Goal: Transaction & Acquisition: Book appointment/travel/reservation

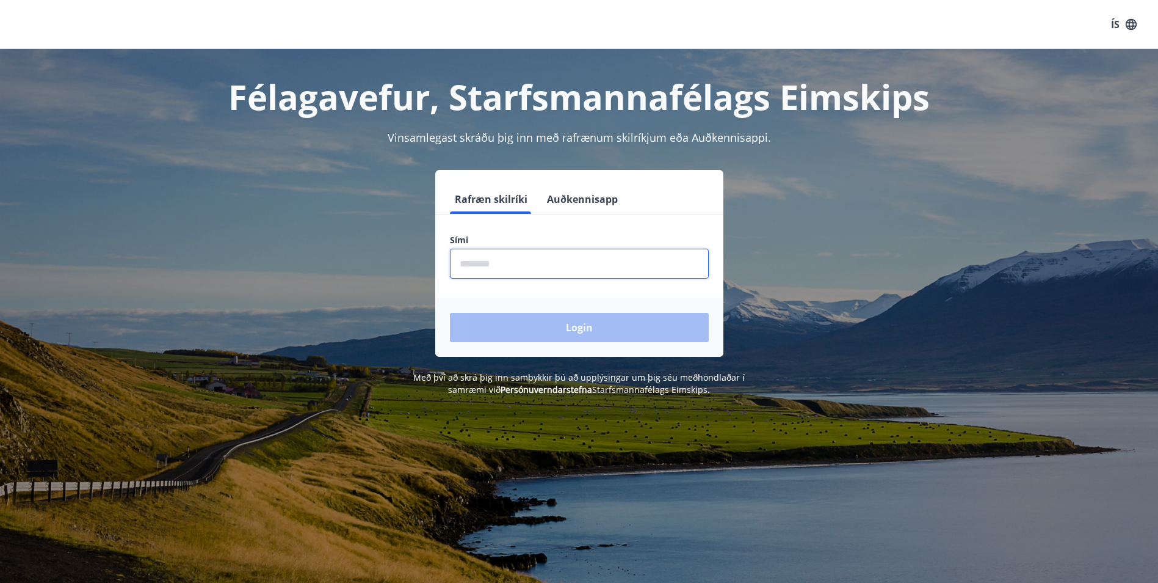
click at [503, 264] on input "phone" at bounding box center [579, 264] width 259 height 30
type input "********"
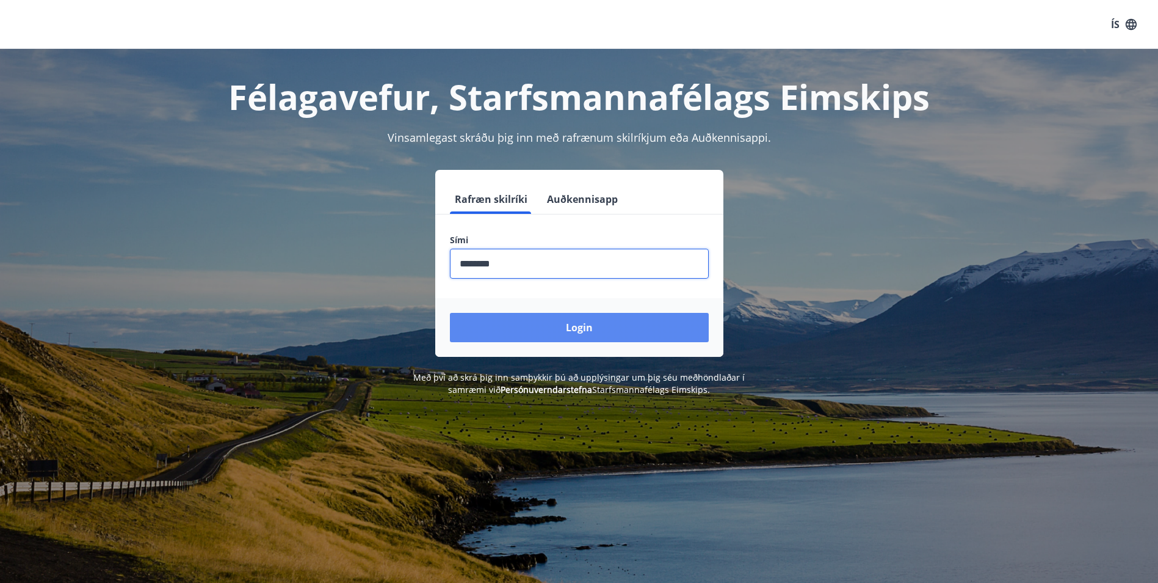
click at [569, 327] on button "Login" at bounding box center [579, 327] width 259 height 29
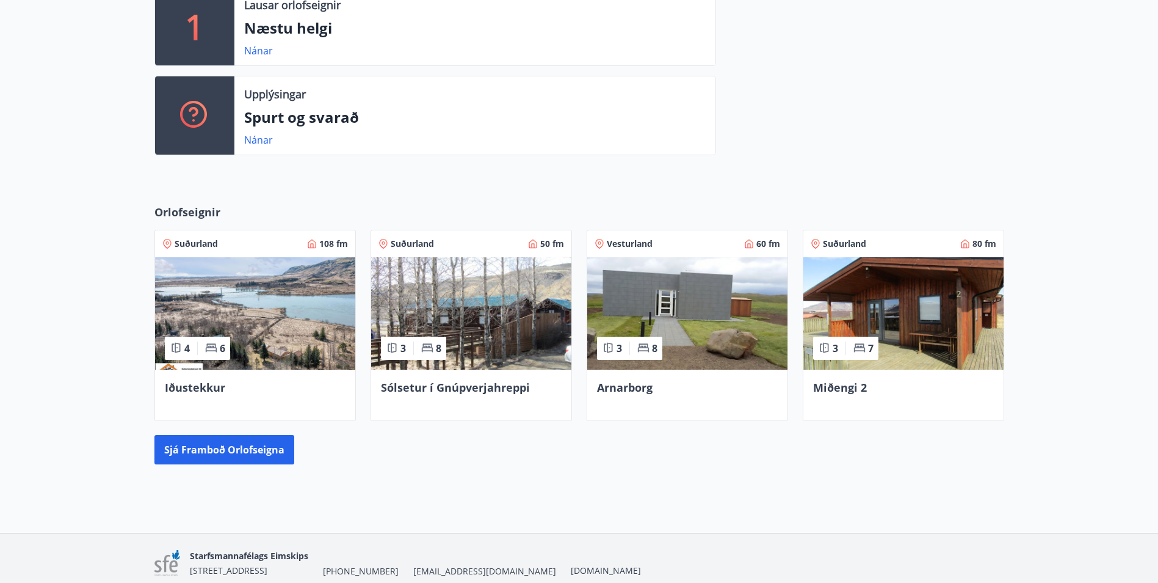
scroll to position [410, 0]
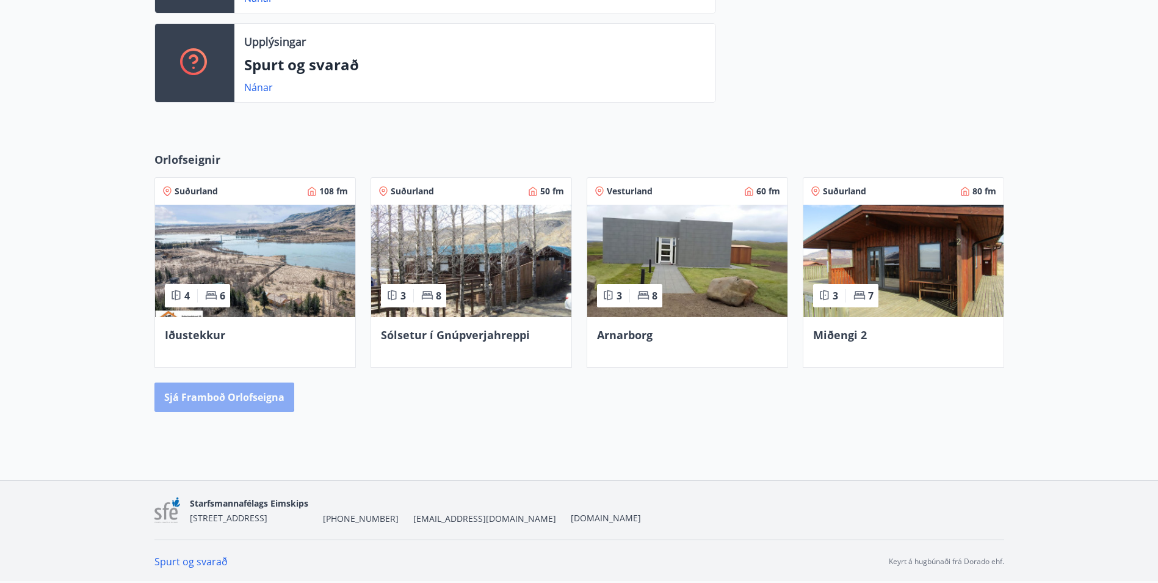
click at [222, 394] on button "Sjá framboð orlofseigna" at bounding box center [224, 396] width 140 height 29
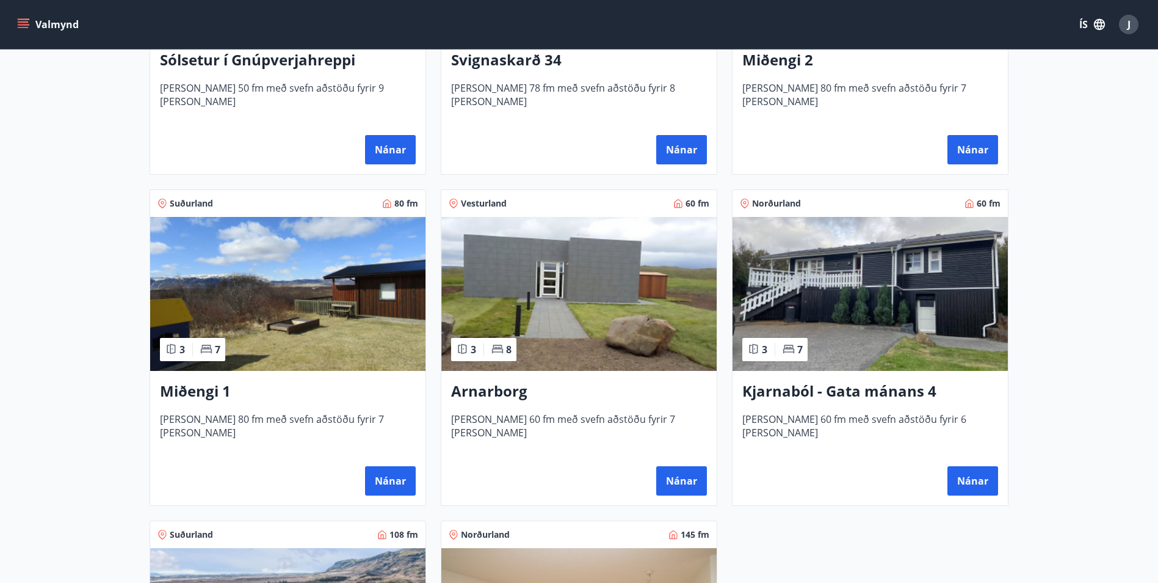
scroll to position [427, 0]
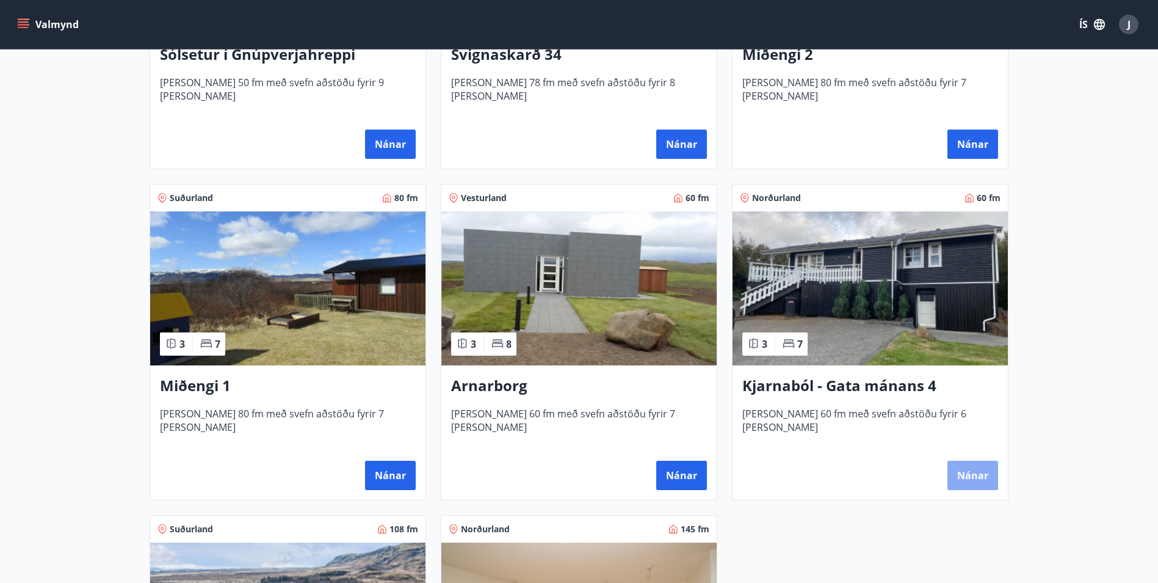
click at [971, 470] on button "Nánar" at bounding box center [973, 474] width 51 height 29
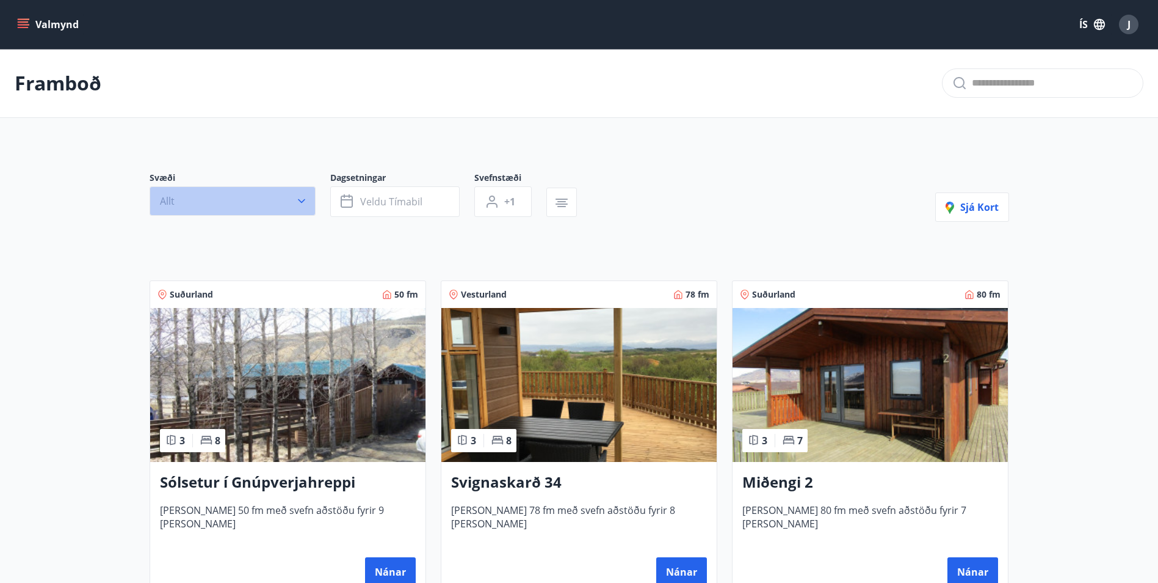
click at [301, 200] on icon "button" at bounding box center [302, 201] width 12 height 12
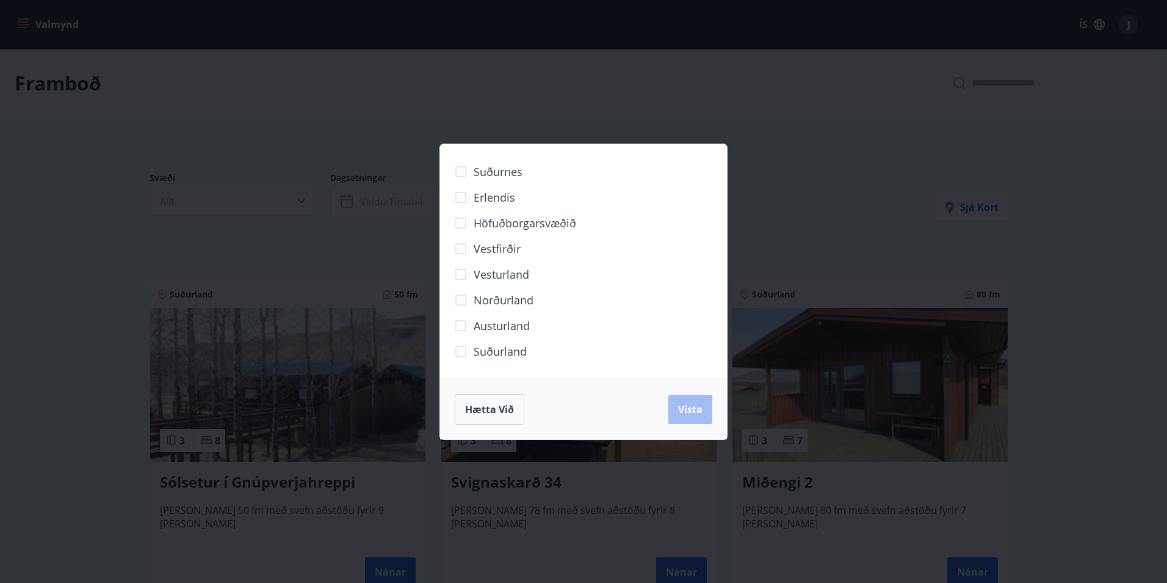
click at [493, 299] on span "Norðurland" at bounding box center [504, 300] width 60 height 16
click at [692, 402] on span "Vista" at bounding box center [690, 408] width 24 height 13
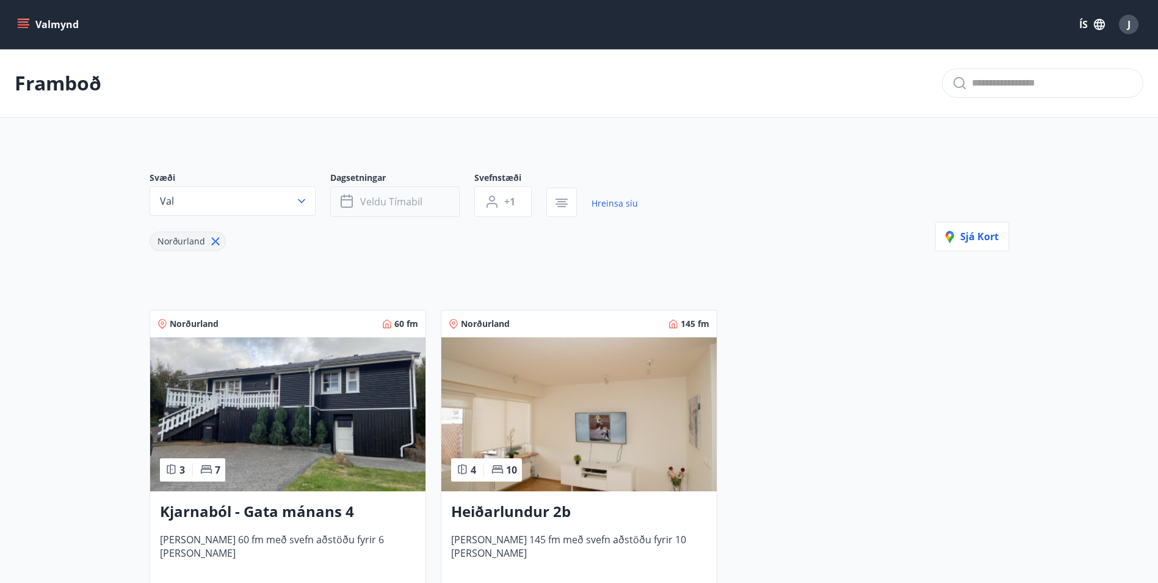
click at [391, 195] on span "Veldu tímabil" at bounding box center [391, 201] width 62 height 13
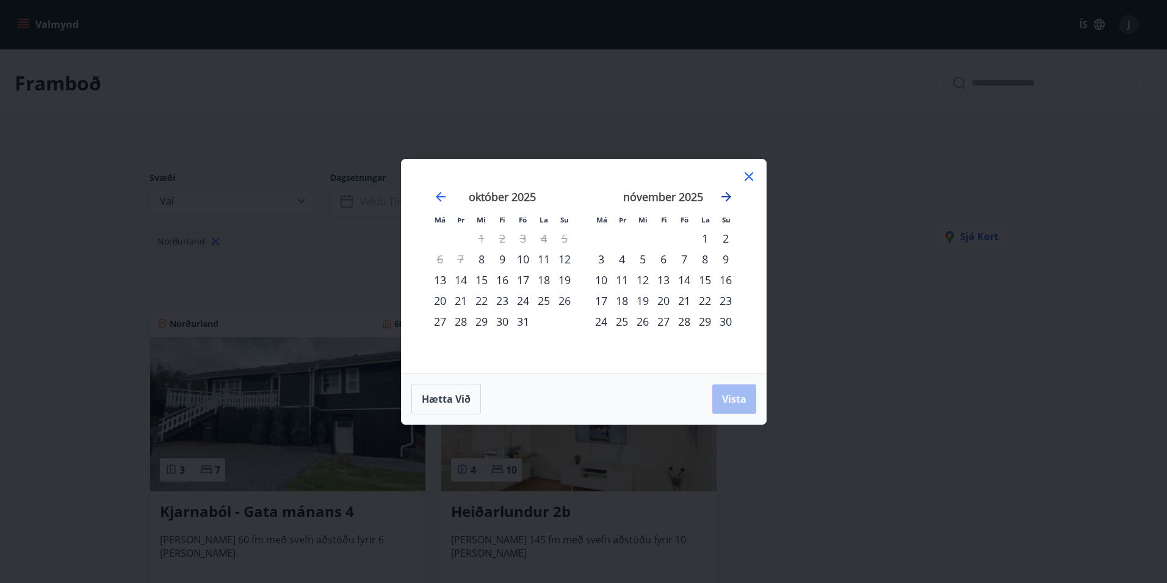
click at [727, 195] on icon "Move forward to switch to the next month." at bounding box center [726, 196] width 15 height 15
click at [664, 277] on div "12" at bounding box center [663, 279] width 21 height 21
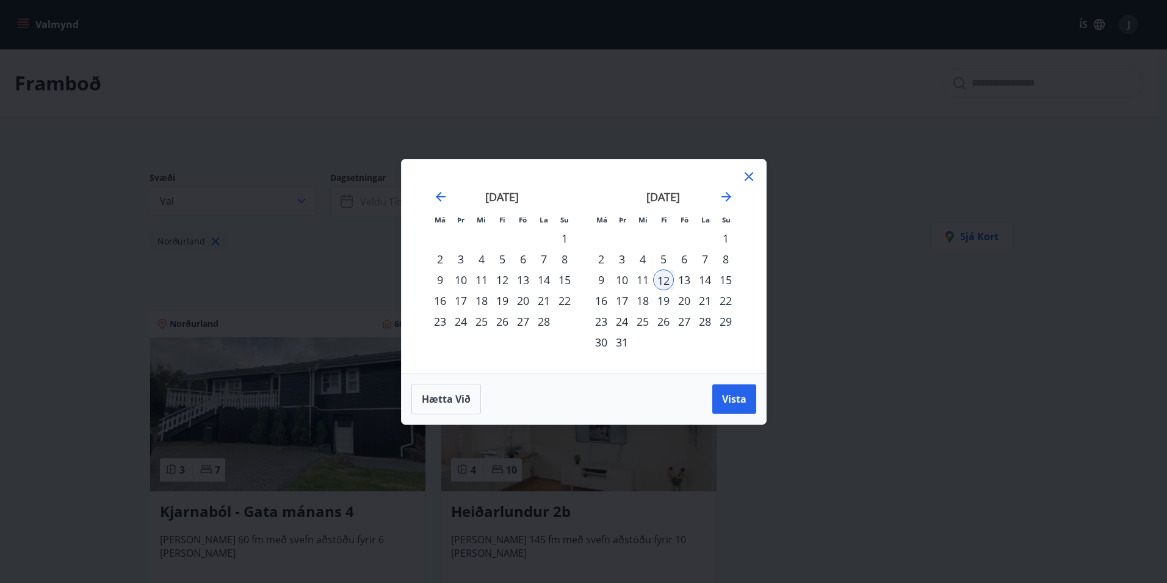
click at [600, 300] on div "16" at bounding box center [601, 300] width 21 height 21
click at [733, 399] on span "Vista" at bounding box center [734, 398] width 24 height 13
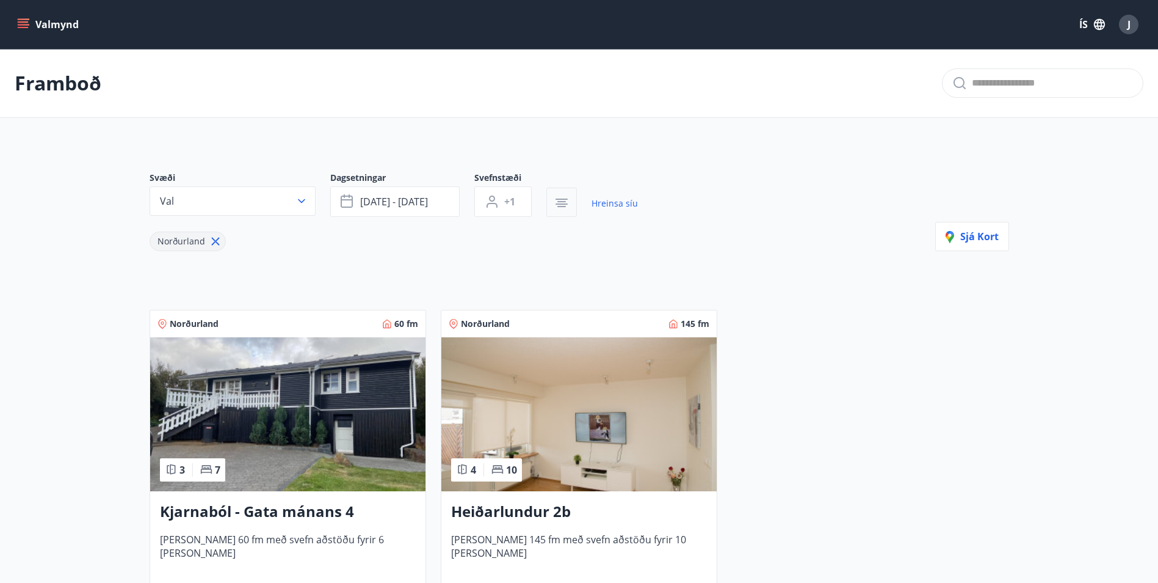
click at [562, 206] on icon "button" at bounding box center [561, 206] width 9 height 1
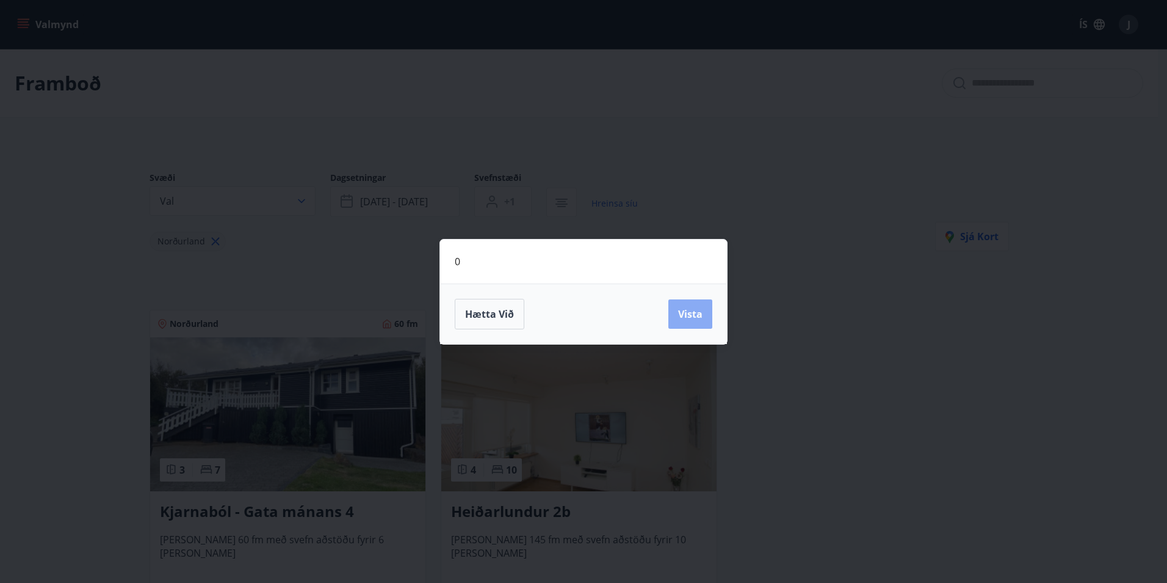
click at [688, 316] on span "Vista" at bounding box center [690, 313] width 24 height 13
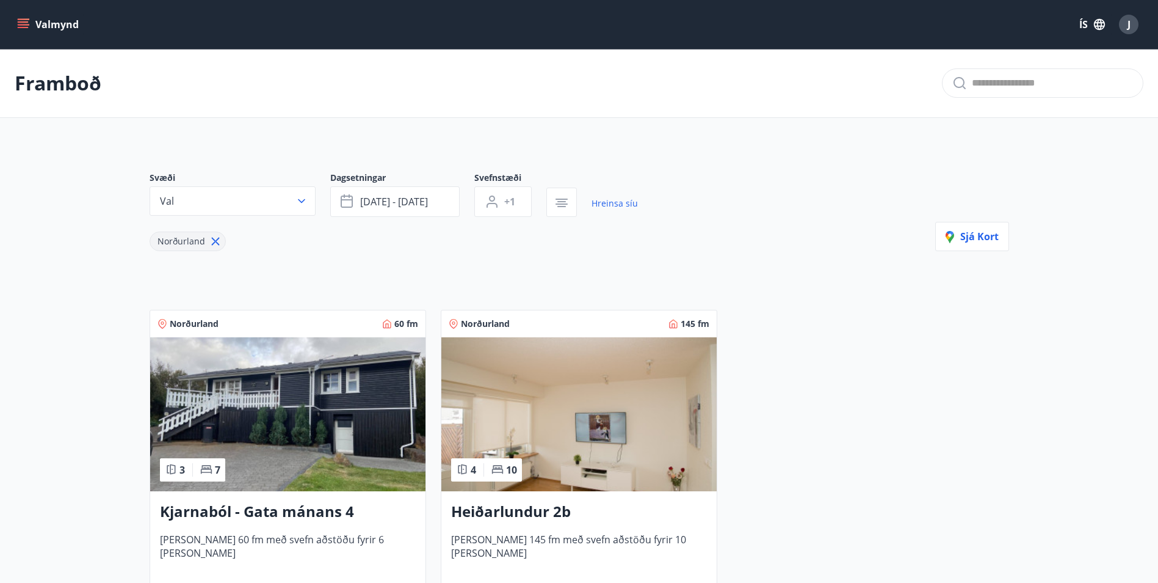
click at [559, 269] on div "Svæði Val Dagsetningar mar 12 - mar 16 Svefnstæði +1 Hreinsa síu Norðurland Sjá…" at bounding box center [579, 388] width 879 height 493
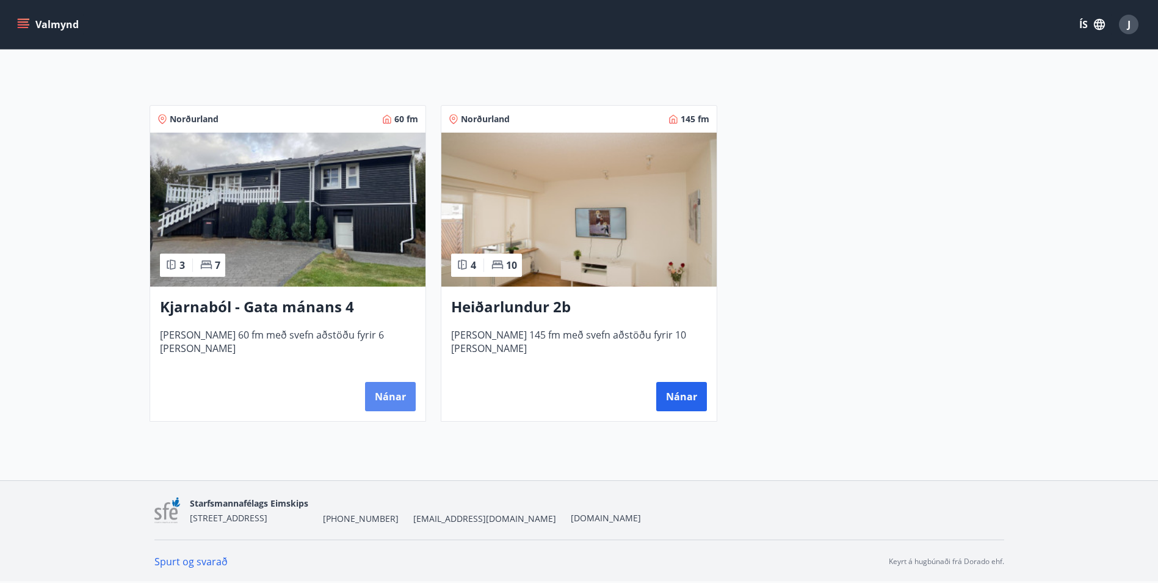
click at [394, 399] on button "Nánar" at bounding box center [390, 396] width 51 height 29
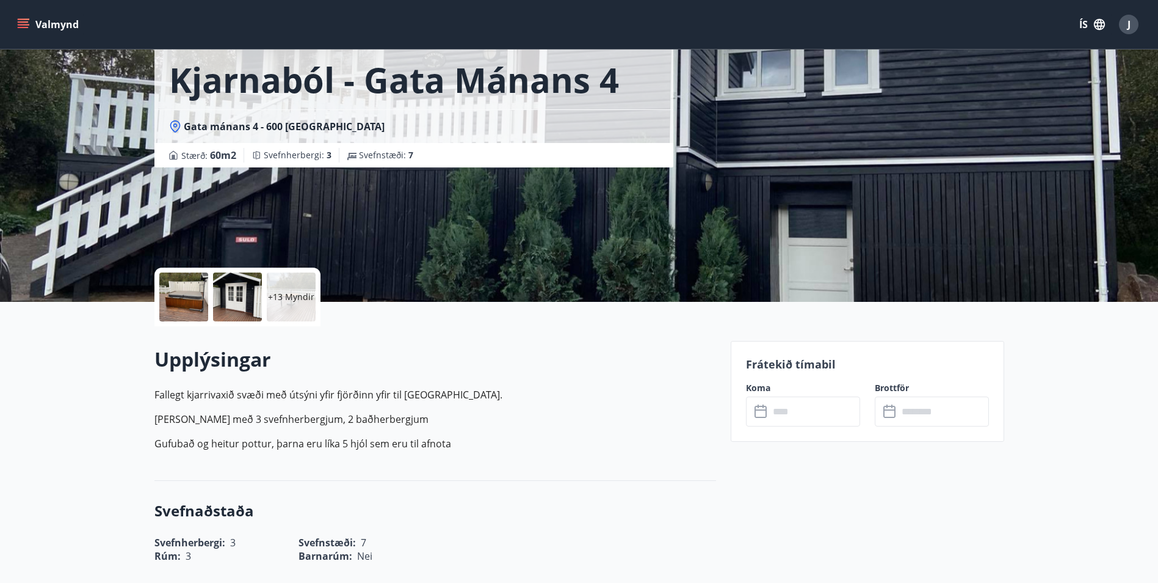
scroll to position [244, 0]
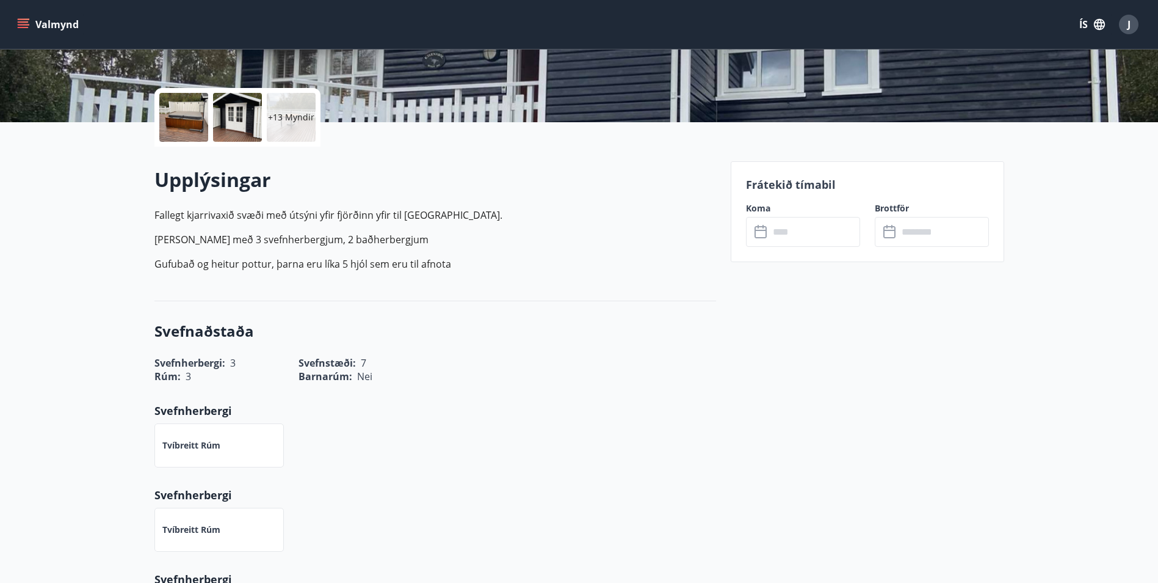
click at [789, 234] on input "text" at bounding box center [814, 232] width 91 height 30
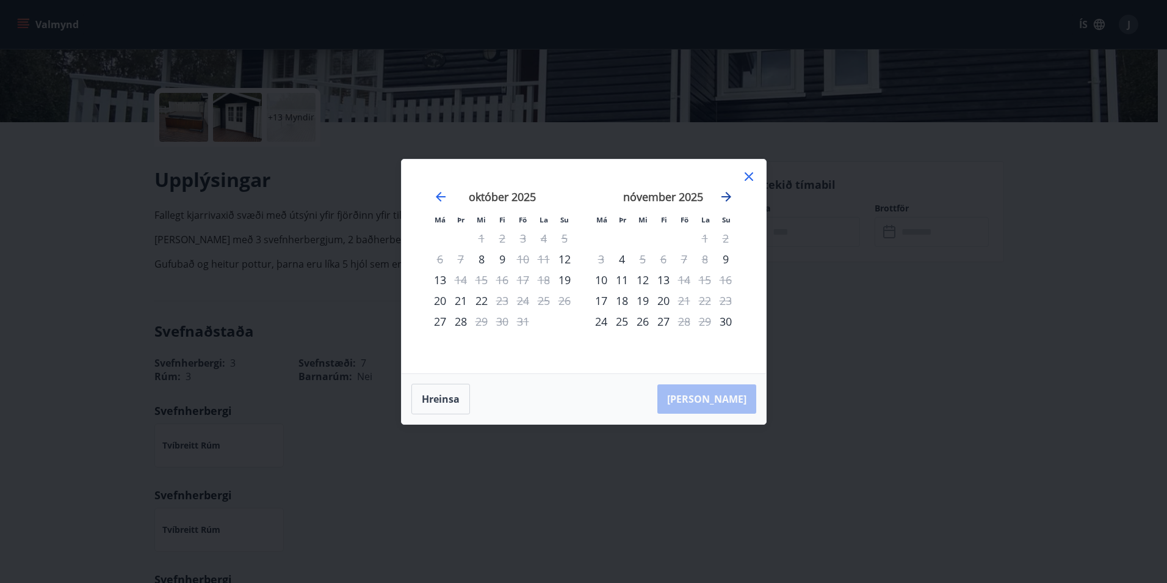
click at [730, 195] on icon "Move forward to switch to the next month." at bounding box center [726, 196] width 15 height 15
click at [747, 183] on icon at bounding box center [749, 176] width 15 height 15
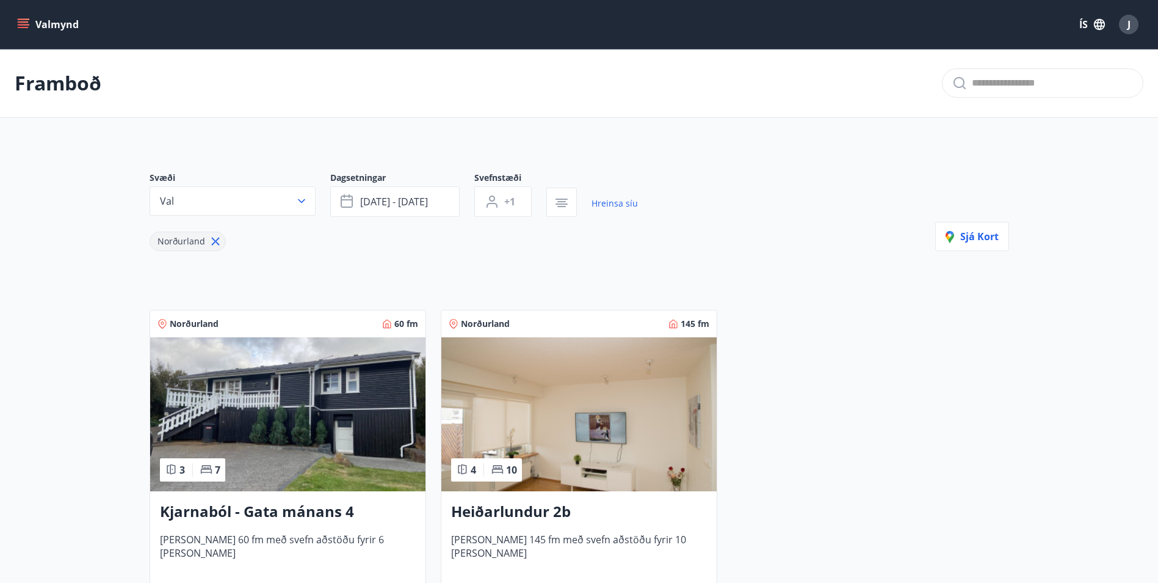
click at [532, 506] on h3 "Heiðarlundur 2b" at bounding box center [579, 512] width 256 height 22
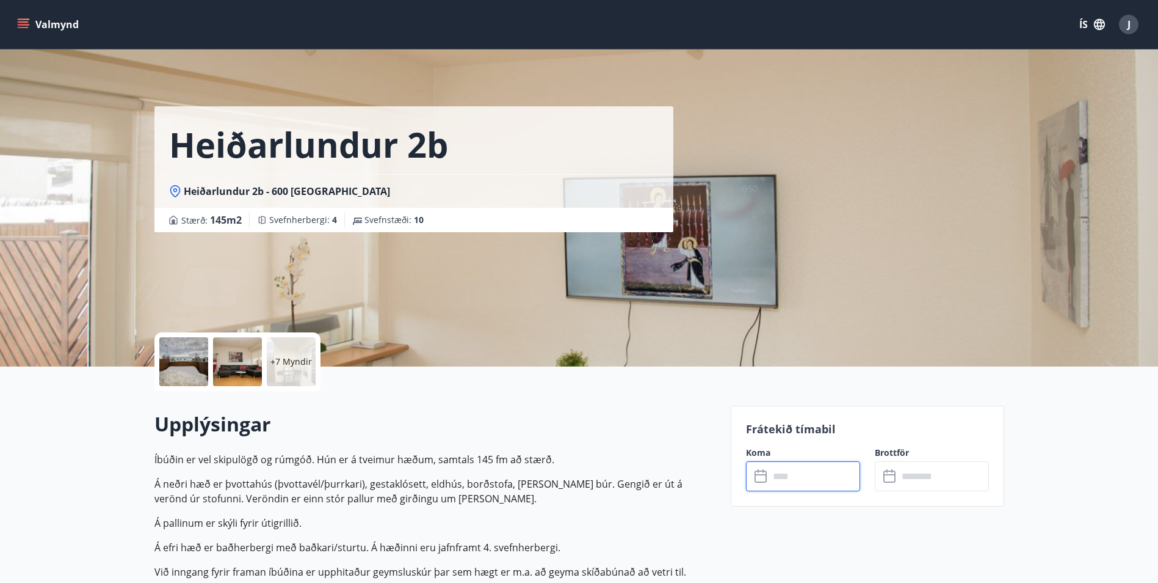
click at [791, 480] on input "text" at bounding box center [814, 476] width 91 height 30
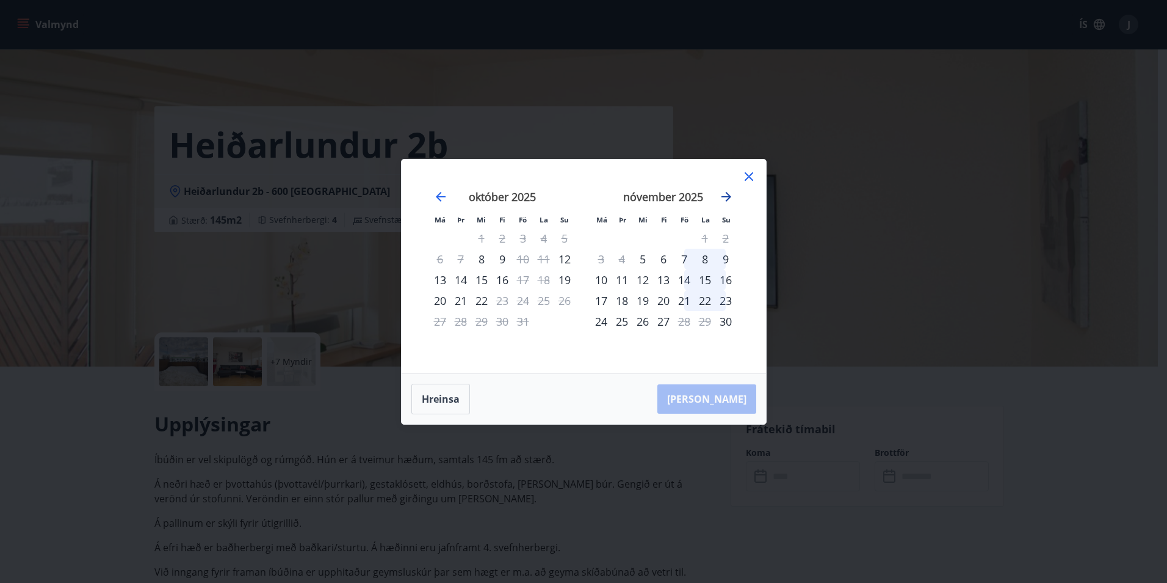
click at [730, 198] on icon "Move forward to switch to the next month." at bounding box center [727, 197] width 10 height 10
click at [666, 258] on div "5" at bounding box center [663, 259] width 21 height 21
click at [606, 280] on div "9" at bounding box center [601, 279] width 21 height 21
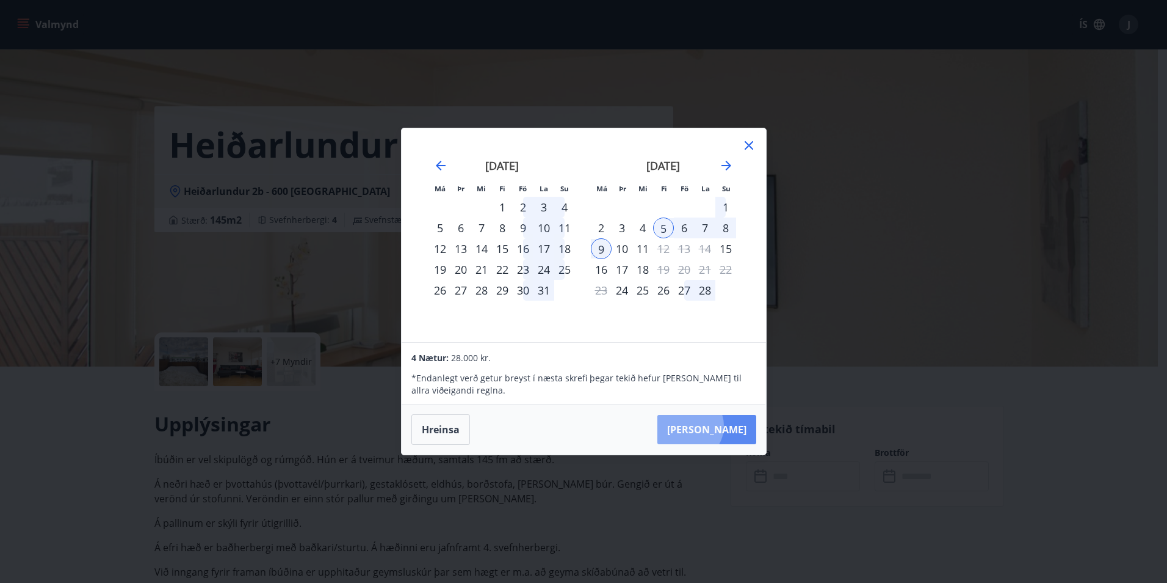
click at [727, 426] on button "Taka Frá" at bounding box center [707, 429] width 99 height 29
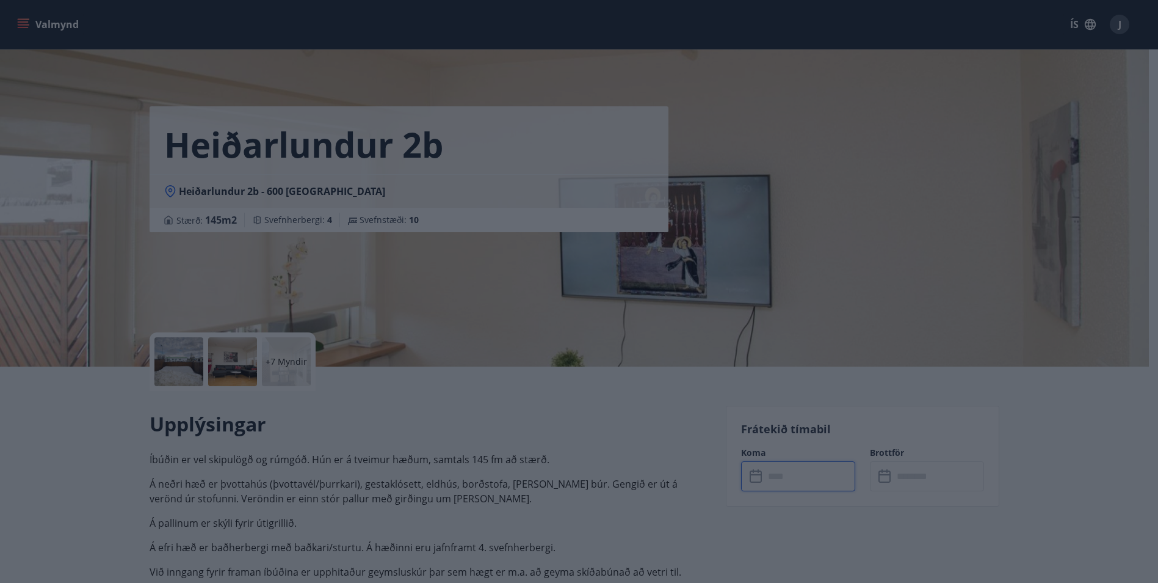
type input "******"
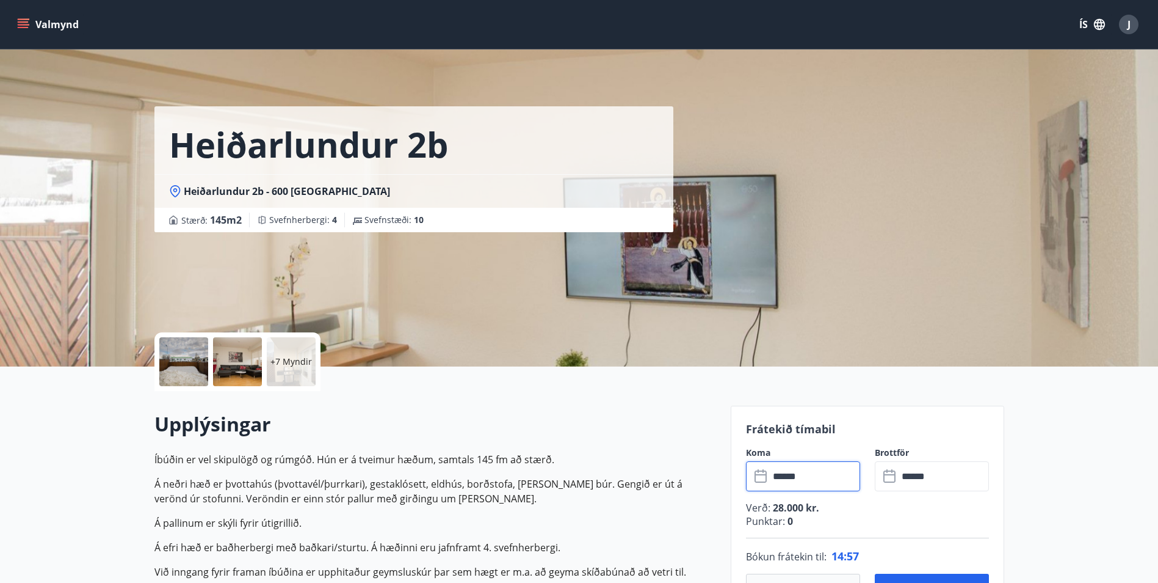
scroll to position [183, 0]
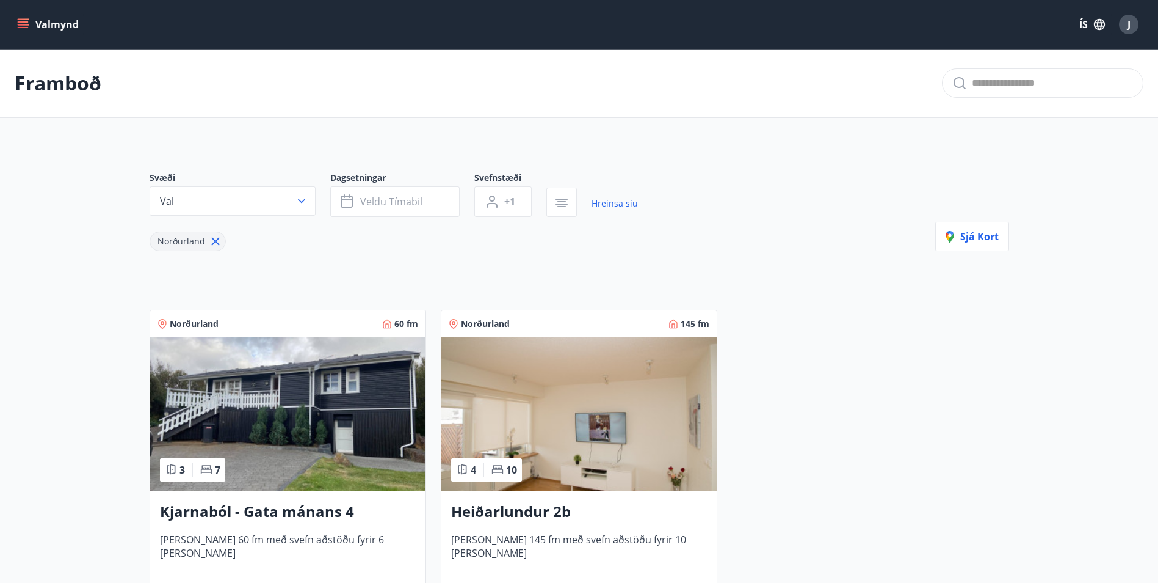
scroll to position [205, 0]
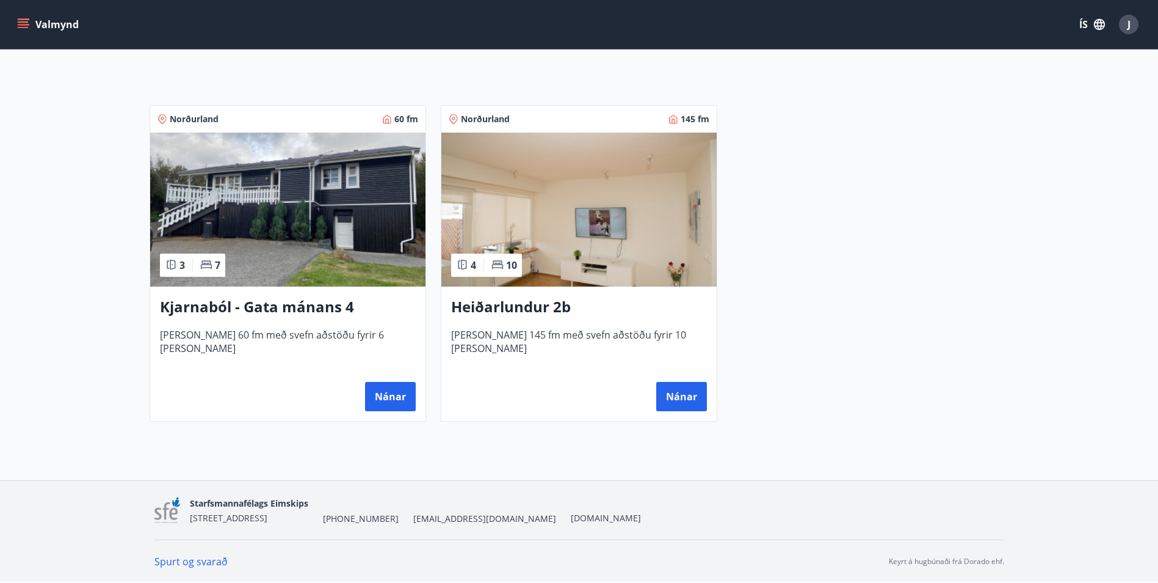
click at [21, 25] on icon "menu" at bounding box center [24, 24] width 13 height 1
click at [350, 84] on div "Svæði Val Dagsetningar Veldu tímabil Svefnstæði +1 Hreinsa síu Norðurland Sjá k…" at bounding box center [579, 184] width 879 height 493
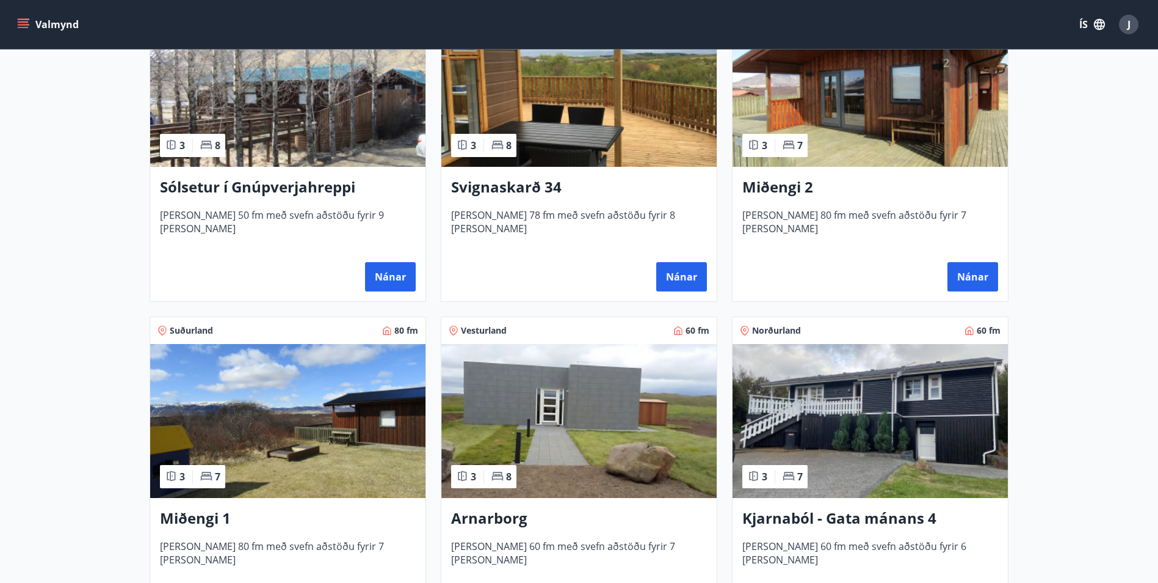
scroll to position [388, 0]
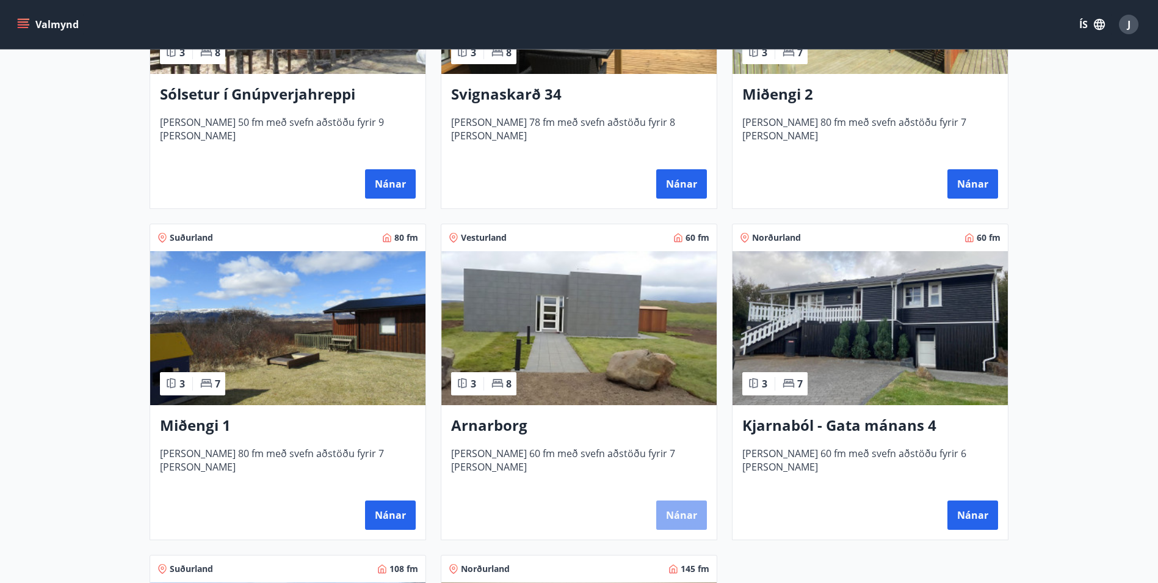
click at [689, 513] on button "Nánar" at bounding box center [681, 514] width 51 height 29
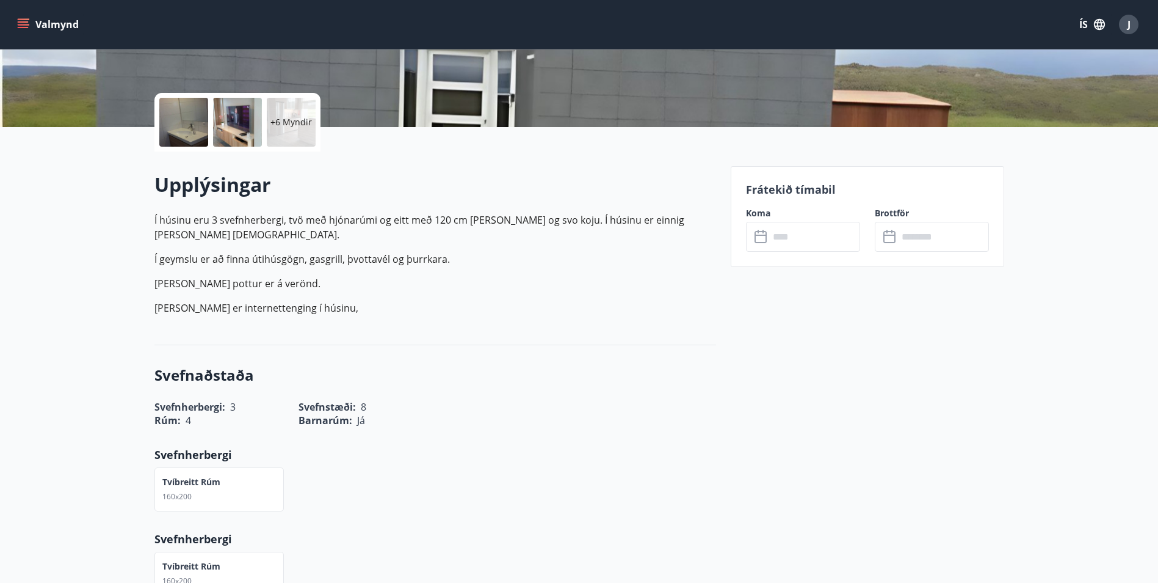
scroll to position [244, 0]
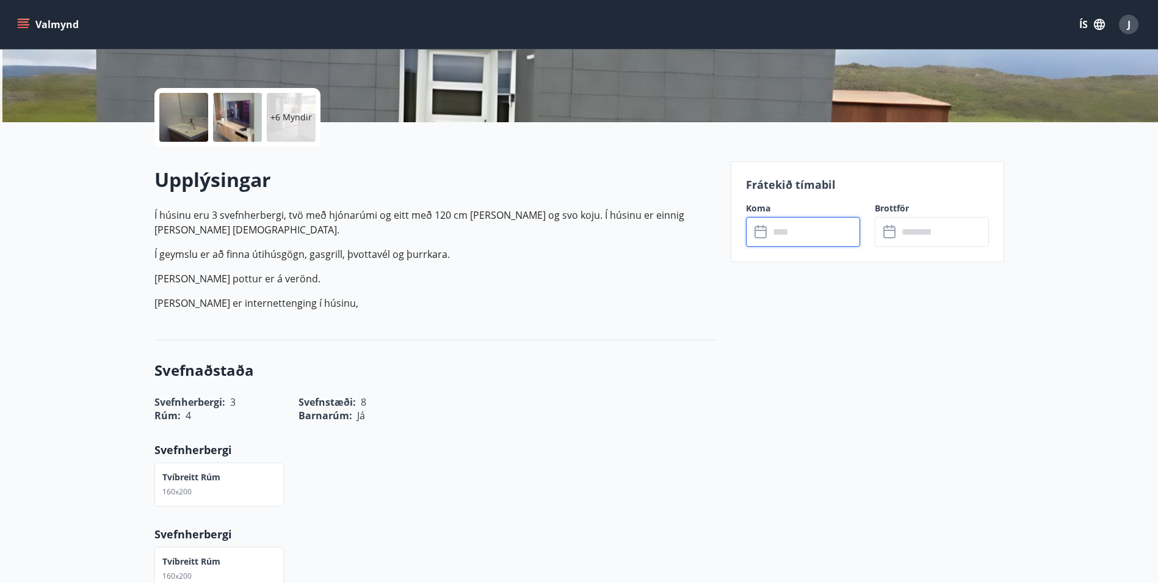
click at [787, 224] on input "text" at bounding box center [814, 232] width 91 height 30
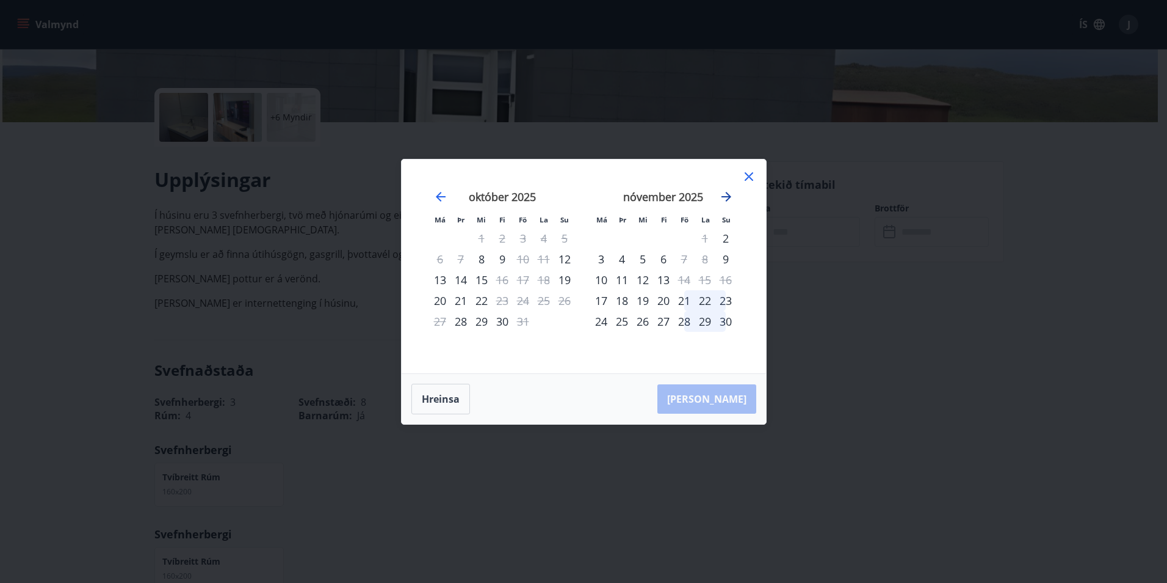
click at [722, 195] on icon "Move forward to switch to the next month." at bounding box center [726, 196] width 15 height 15
click at [722, 197] on icon "Move forward to switch to the next month." at bounding box center [726, 196] width 15 height 15
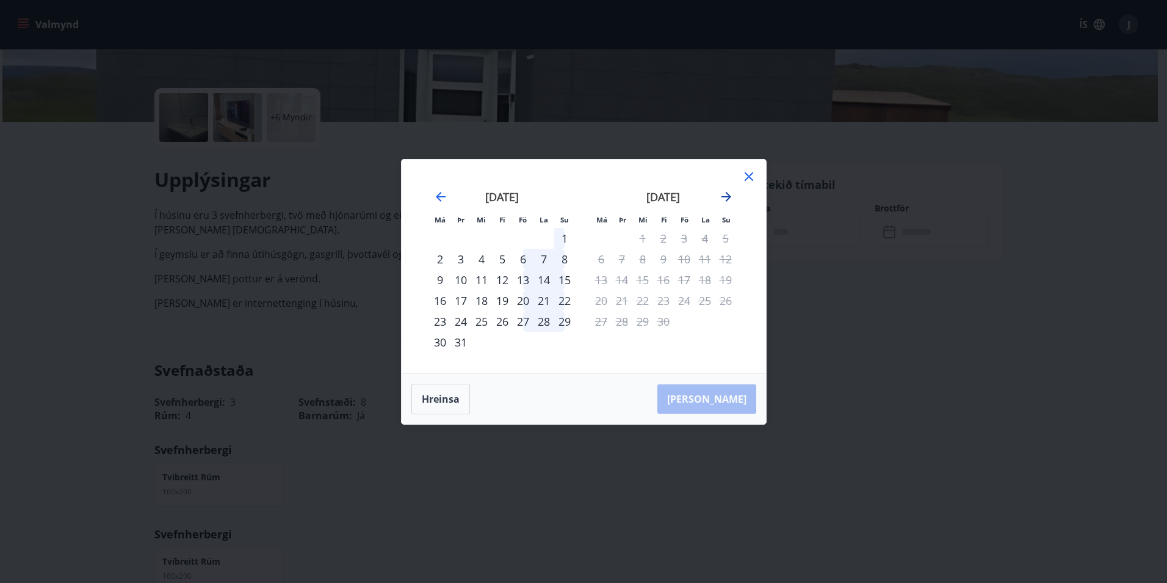
click at [722, 197] on icon "Move forward to switch to the next month." at bounding box center [726, 196] width 15 height 15
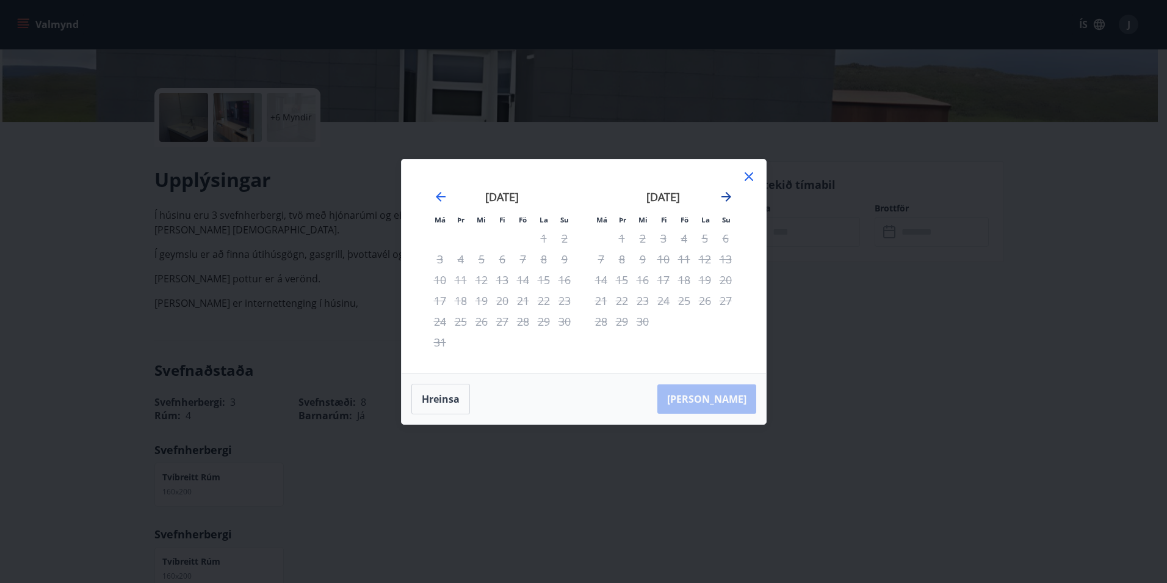
click at [722, 197] on icon "Move forward to switch to the next month." at bounding box center [726, 196] width 15 height 15
click at [746, 178] on icon at bounding box center [749, 176] width 9 height 9
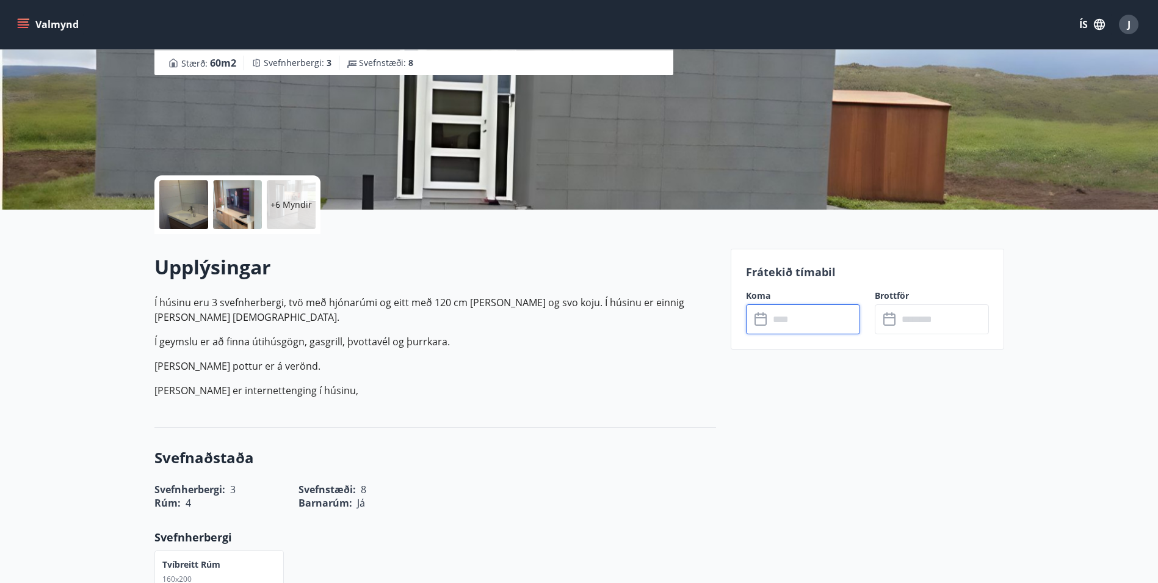
scroll to position [0, 0]
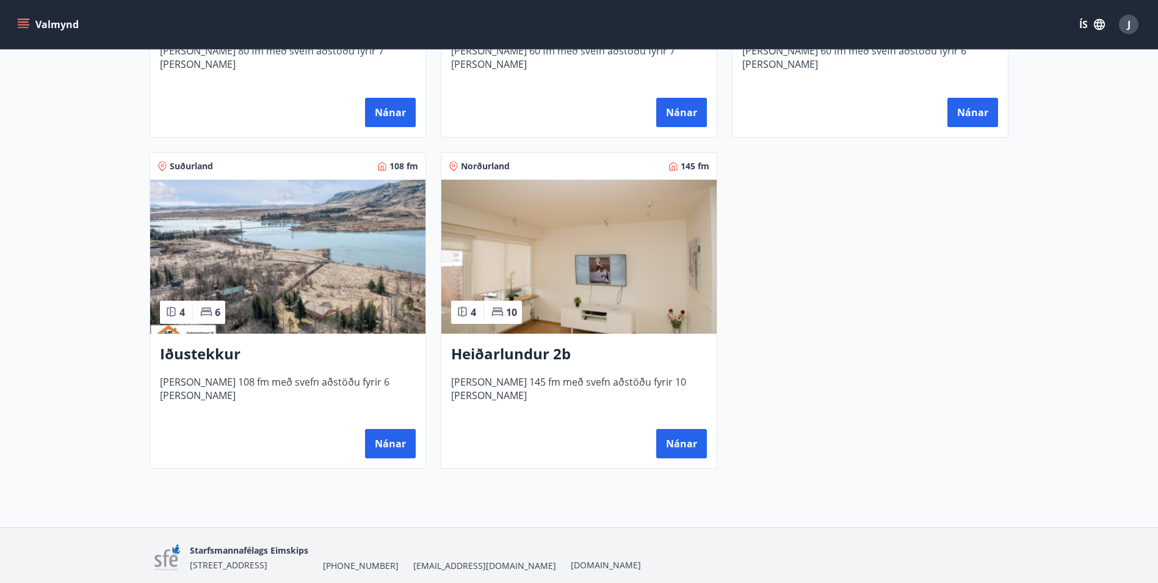
scroll to position [794, 0]
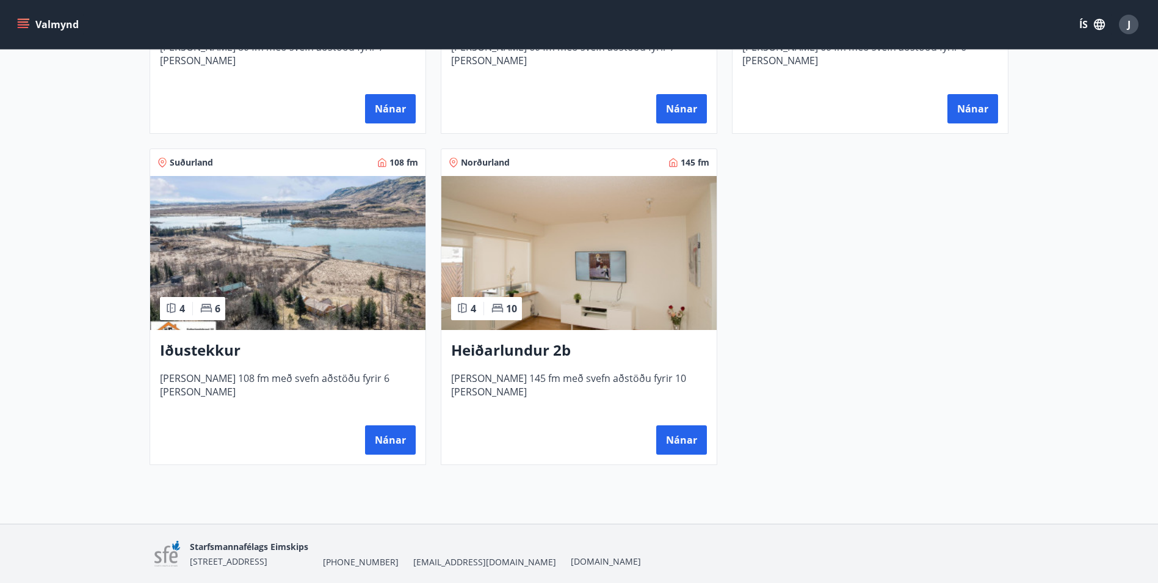
click at [537, 351] on h3 "Heiðarlundur 2b" at bounding box center [579, 350] width 256 height 22
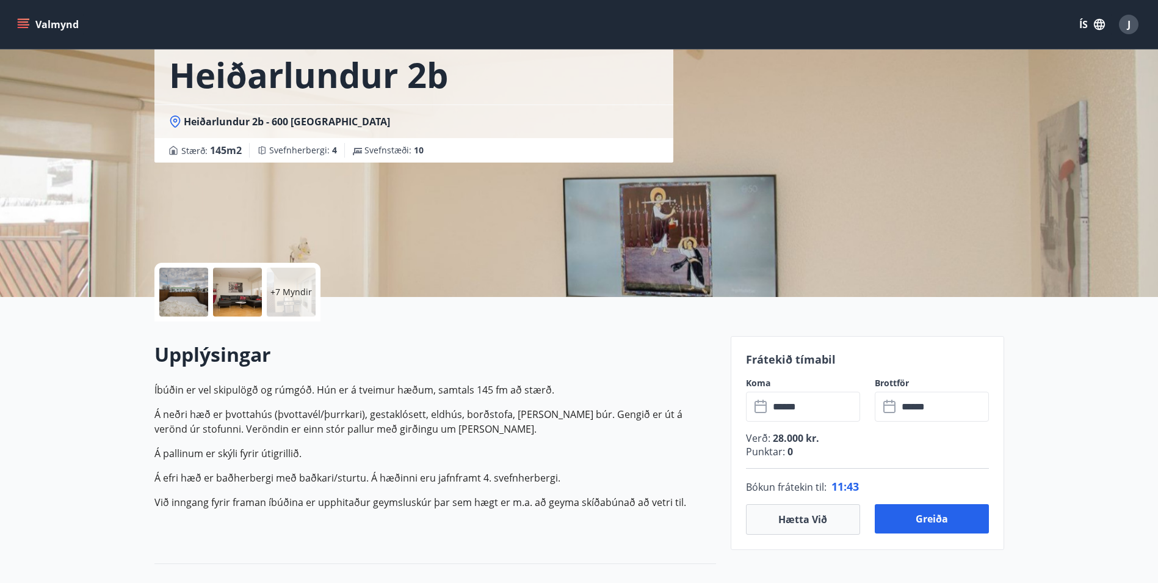
scroll to position [183, 0]
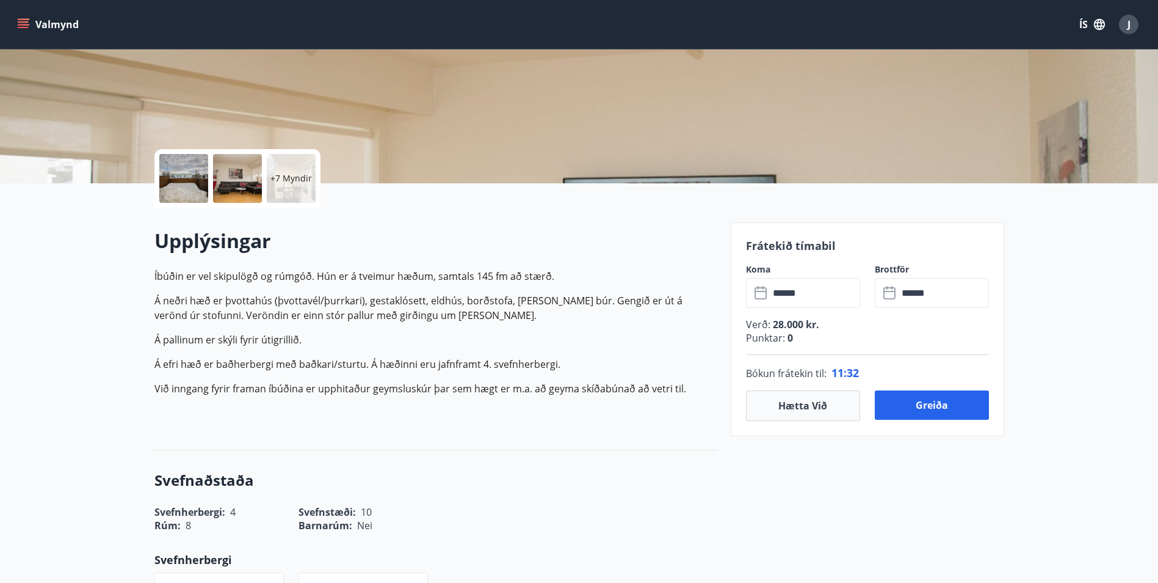
click at [774, 291] on input "******" at bounding box center [814, 293] width 91 height 30
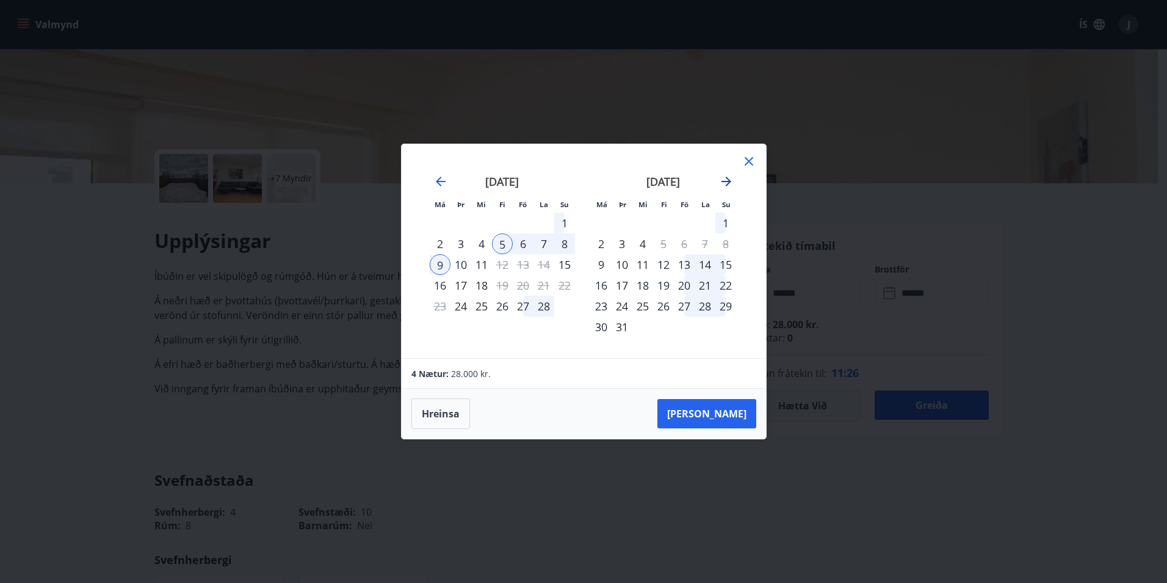
click at [728, 182] on icon "Move forward to switch to the next month." at bounding box center [727, 181] width 10 height 10
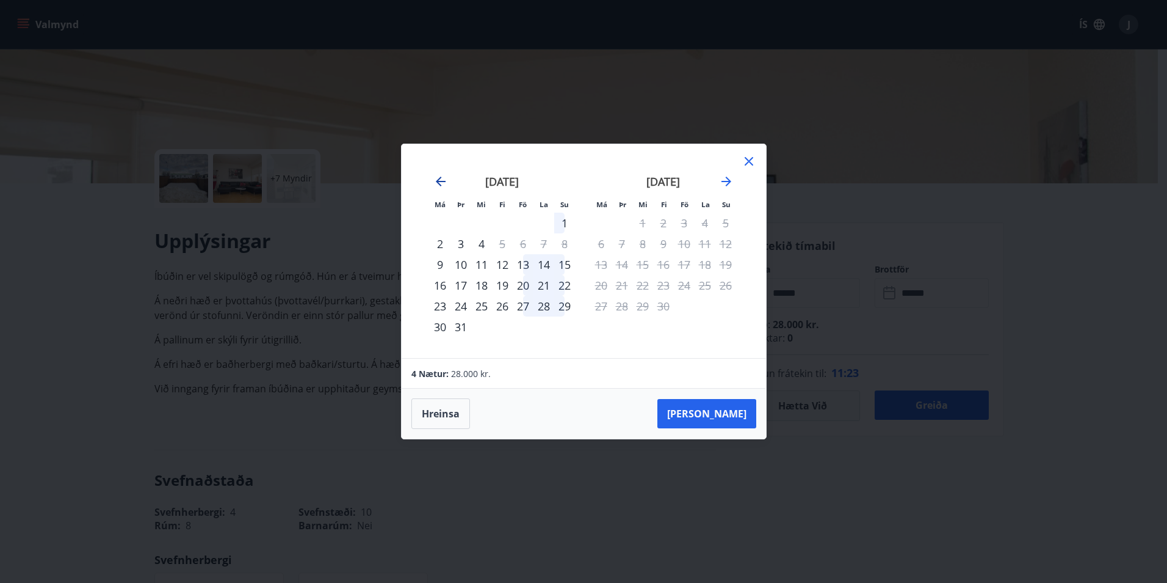
click at [440, 180] on icon "Move backward to switch to the previous month." at bounding box center [441, 181] width 15 height 15
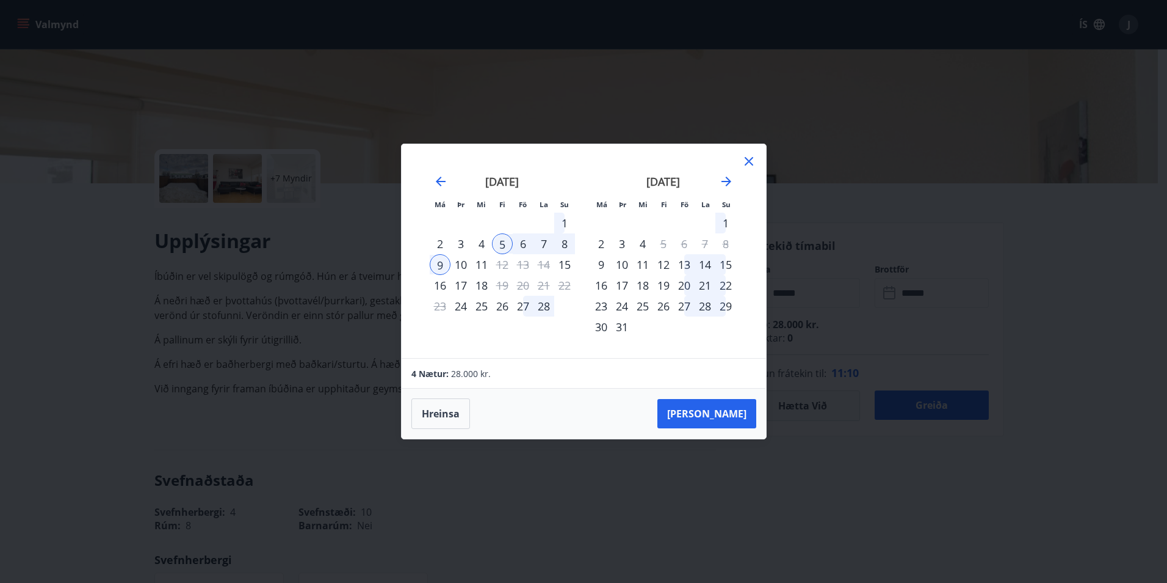
click at [665, 264] on div "12" at bounding box center [663, 264] width 21 height 21
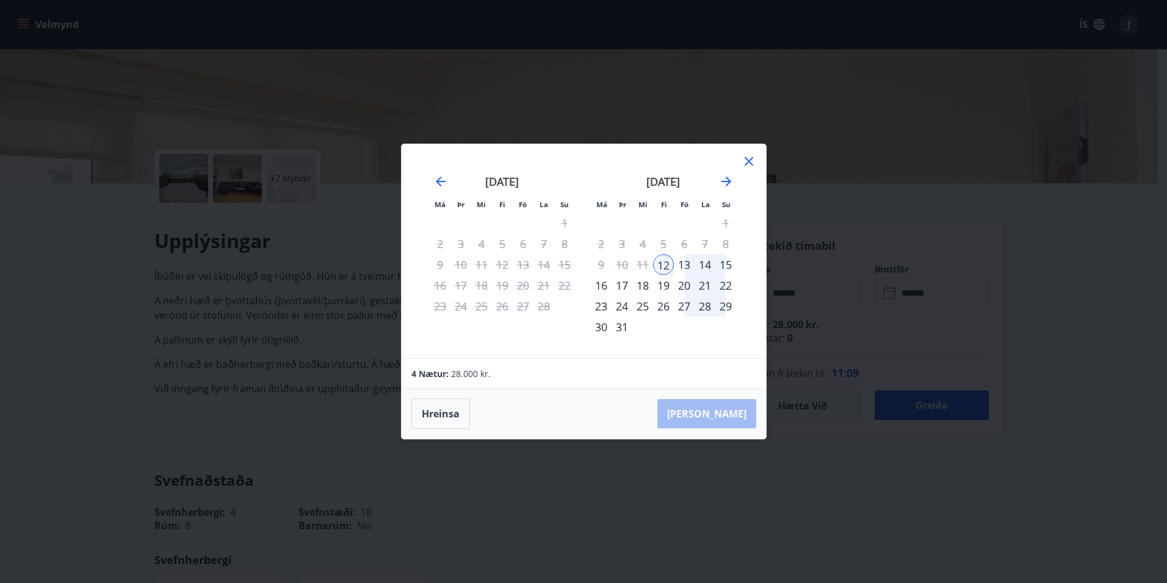
click at [603, 286] on div "16" at bounding box center [601, 285] width 21 height 21
click at [720, 411] on button "Taka Frá" at bounding box center [707, 413] width 99 height 29
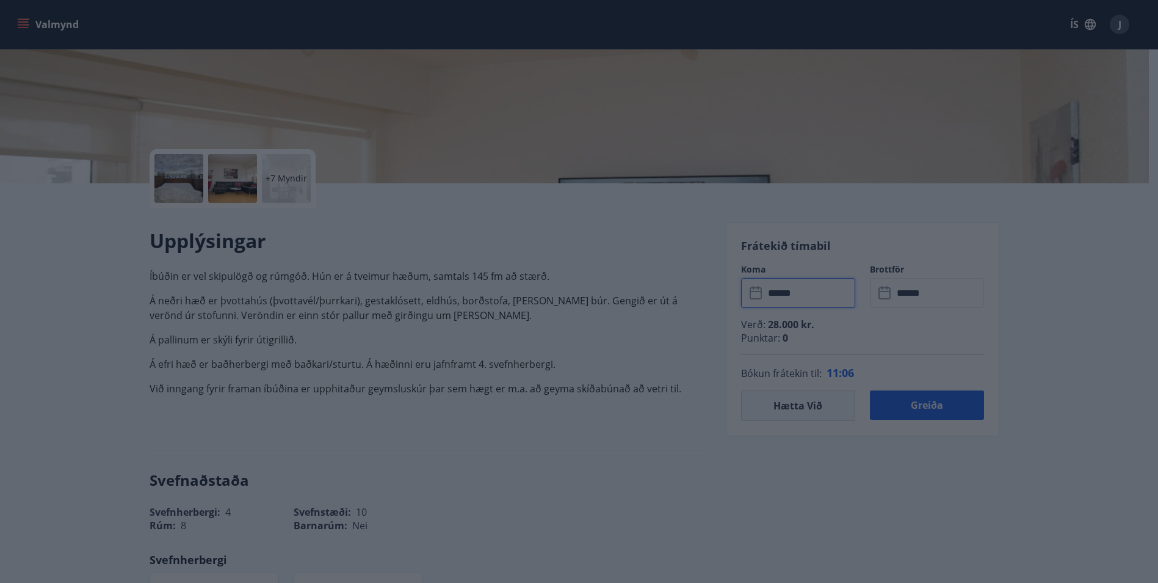
type input "******"
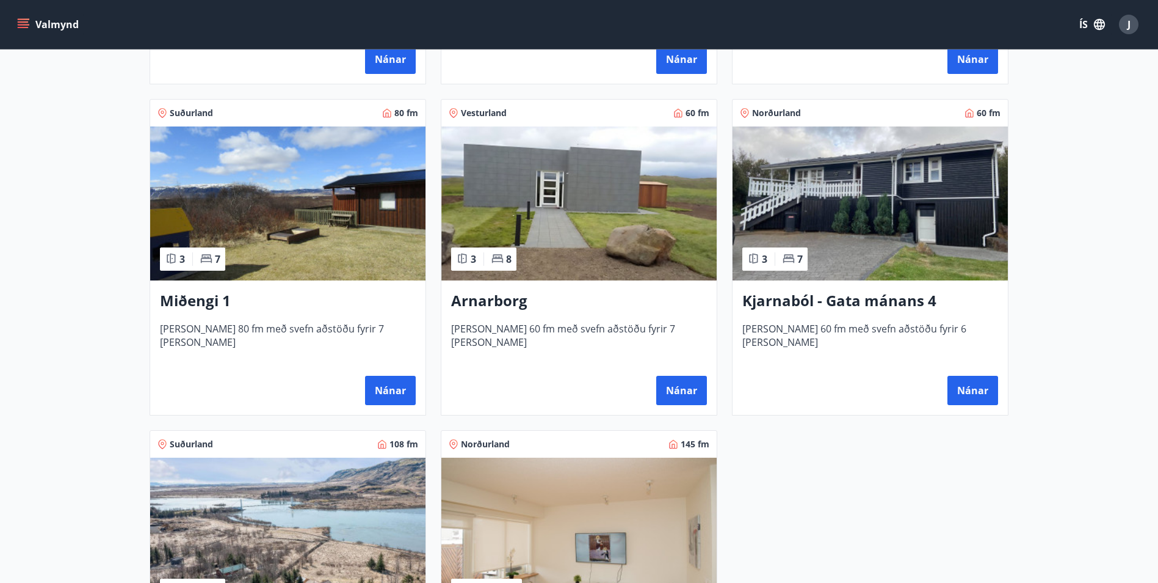
scroll to position [488, 0]
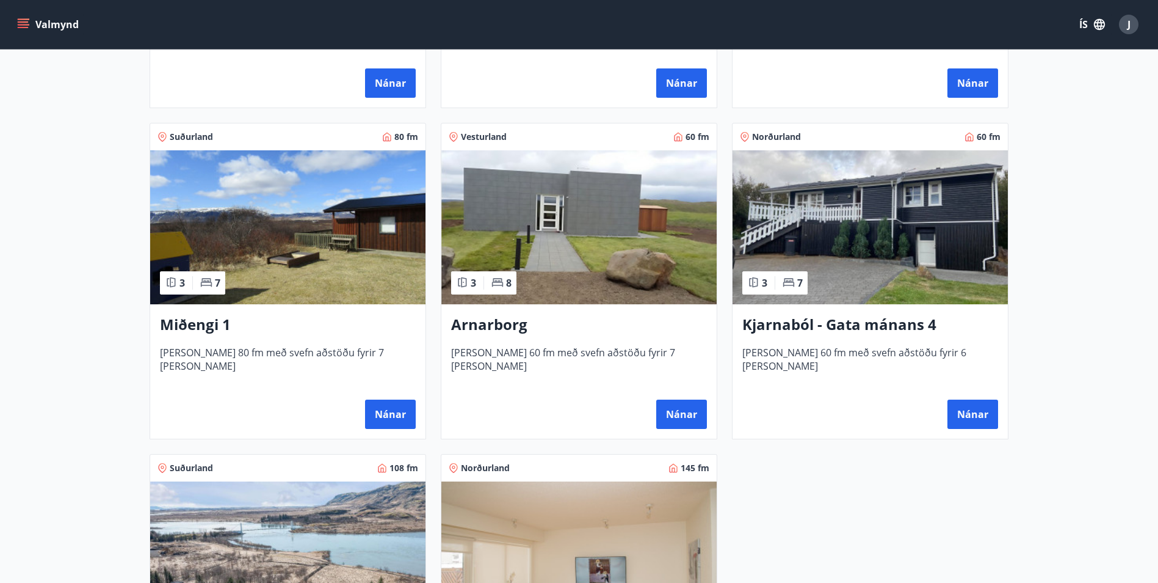
click at [877, 328] on h3 "Kjarnaból - Gata mánans 4" at bounding box center [870, 325] width 256 height 22
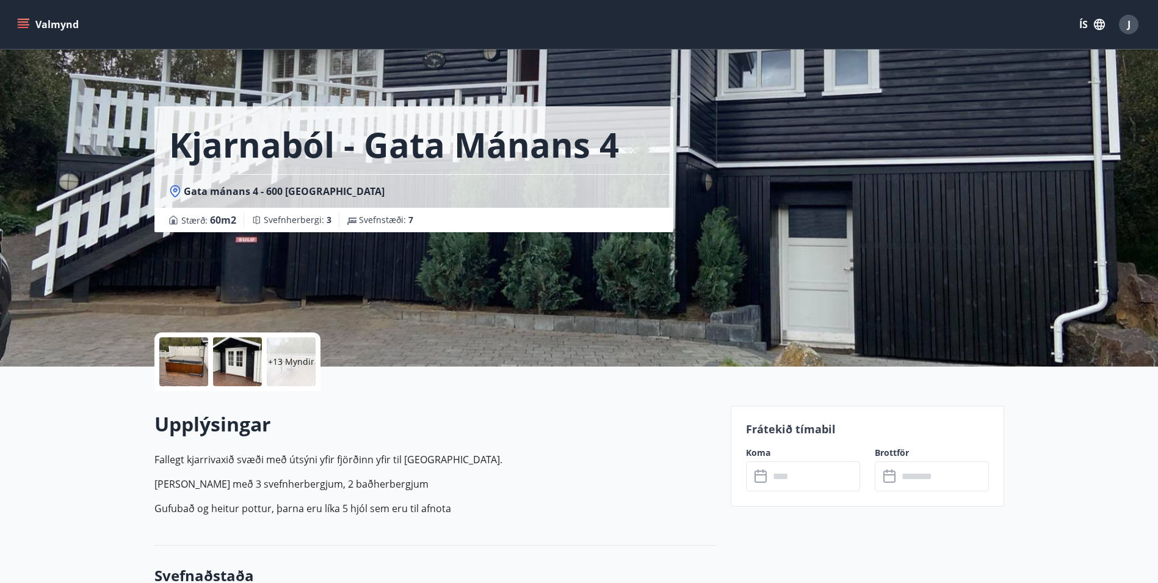
click at [804, 484] on input "text" at bounding box center [814, 476] width 91 height 30
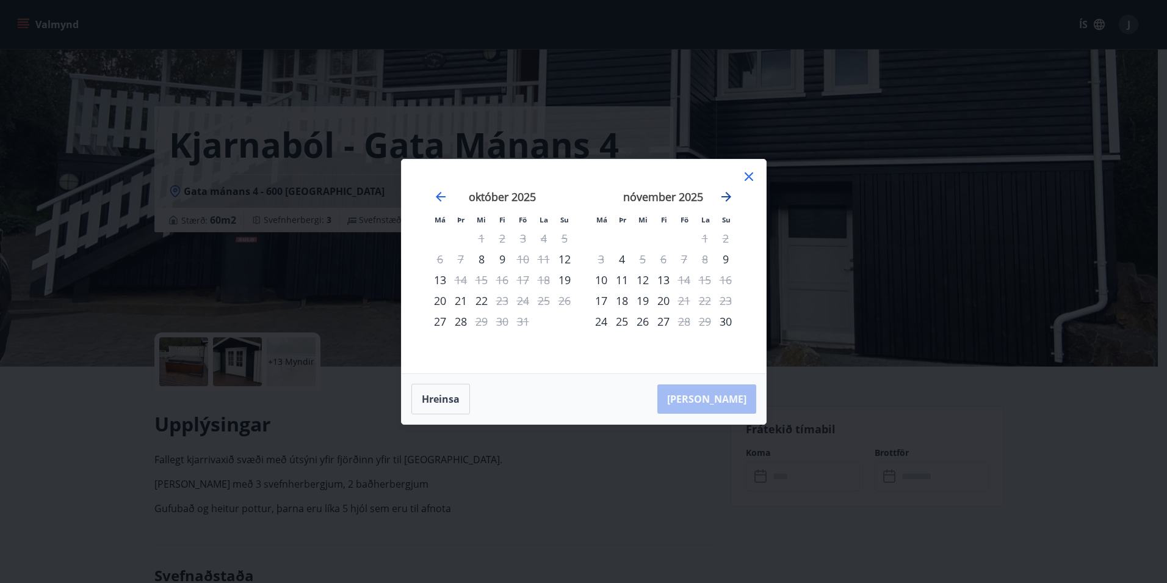
click at [727, 198] on icon "Move forward to switch to the next month." at bounding box center [726, 196] width 15 height 15
click at [438, 396] on button "Hreinsa" at bounding box center [441, 398] width 59 height 31
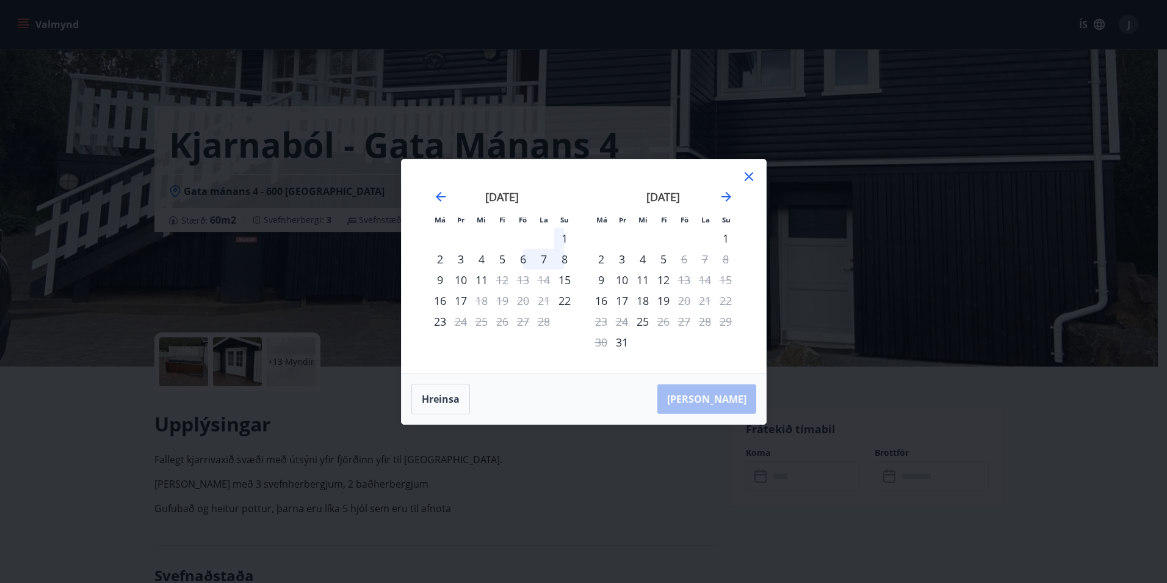
click at [750, 178] on icon at bounding box center [749, 176] width 9 height 9
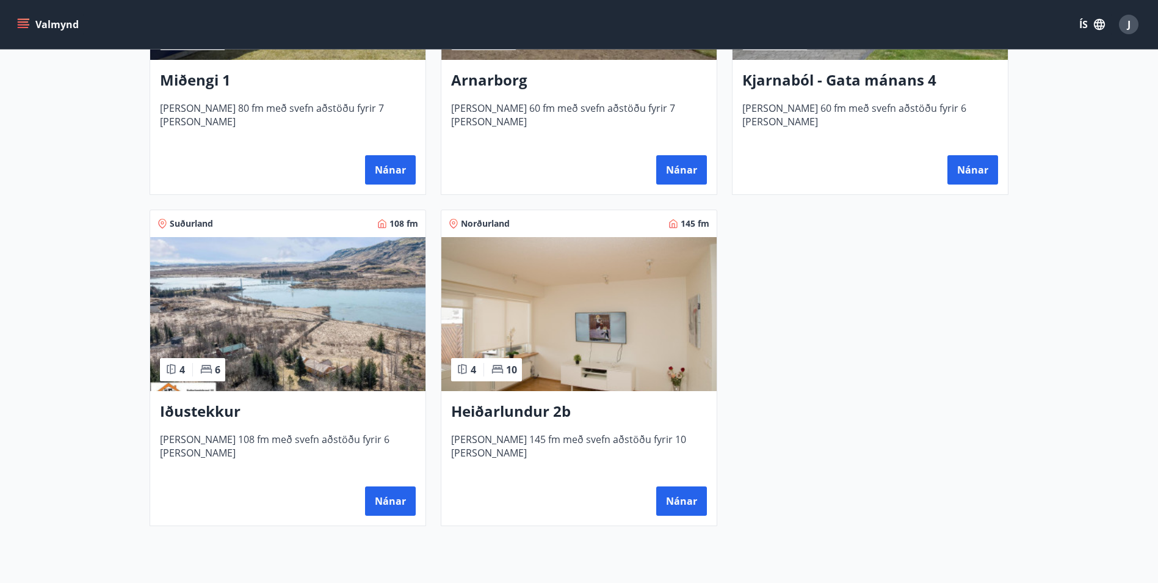
click at [521, 410] on h3 "Heiðarlundur 2b" at bounding box center [579, 412] width 256 height 22
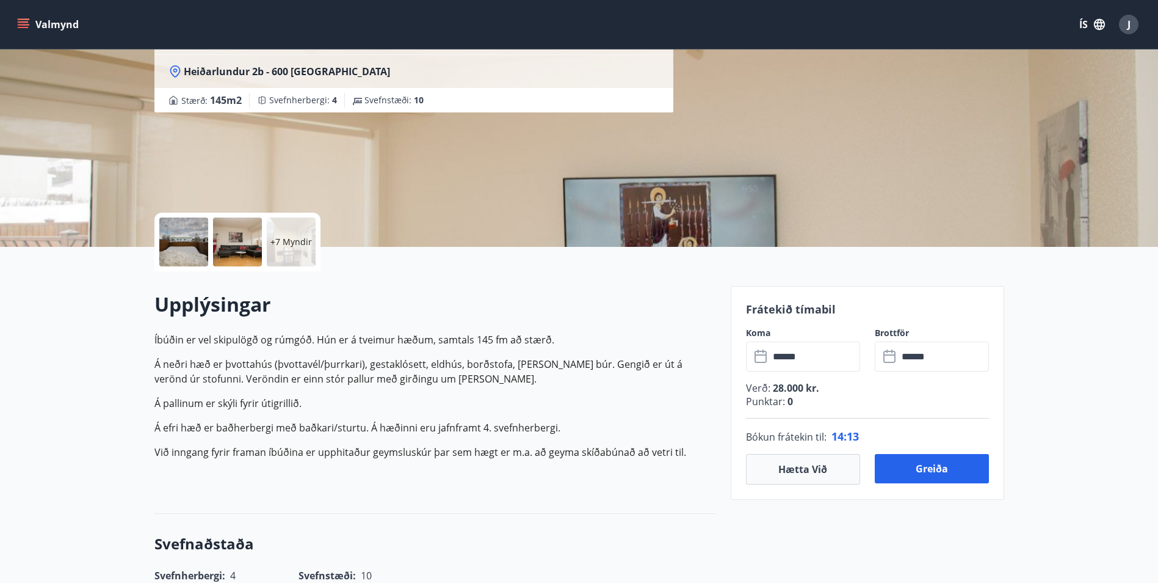
scroll to position [122, 0]
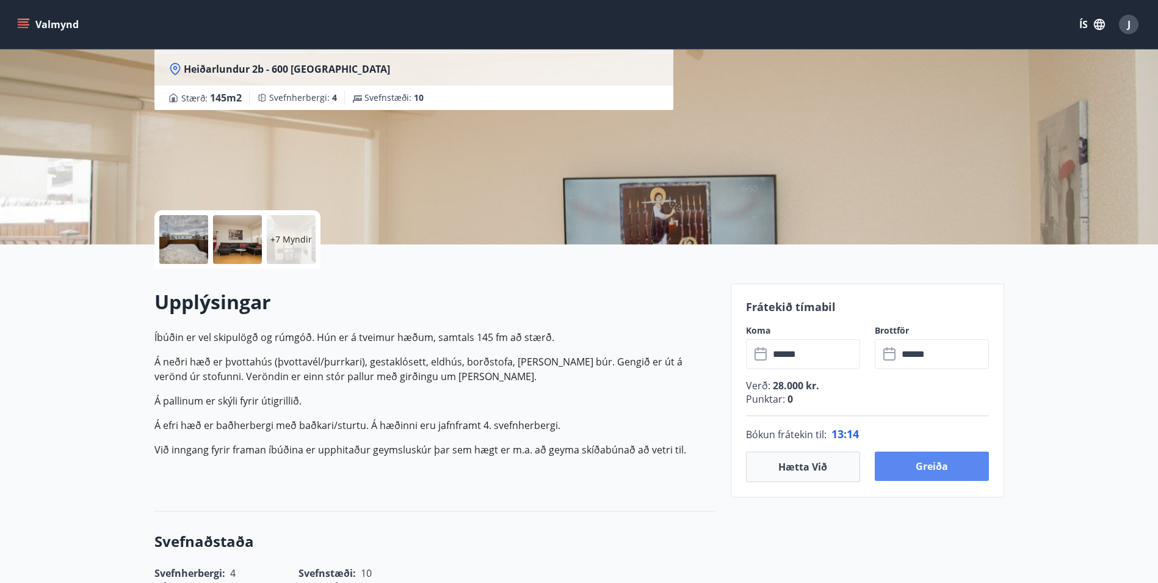
click at [931, 465] on button "Greiða" at bounding box center [932, 465] width 114 height 29
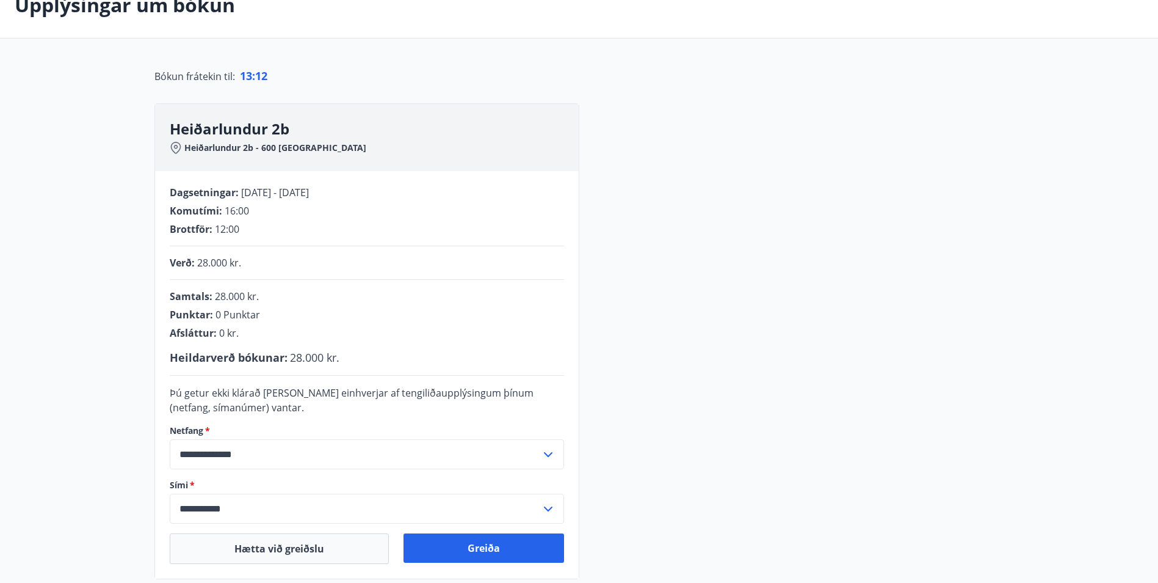
scroll to position [122, 0]
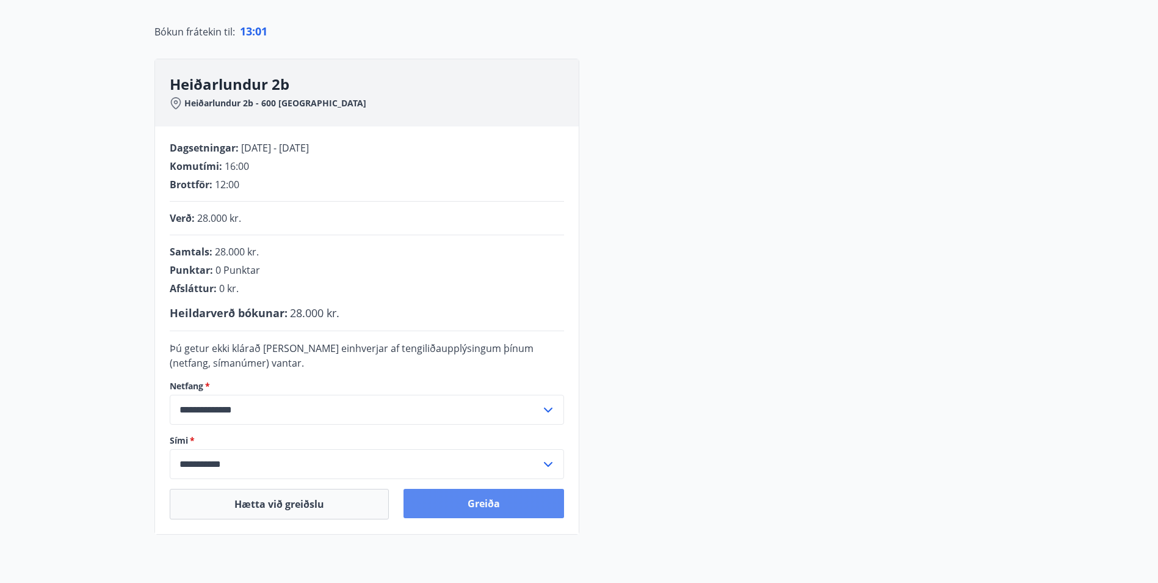
click at [492, 504] on button "Greiða" at bounding box center [484, 502] width 161 height 29
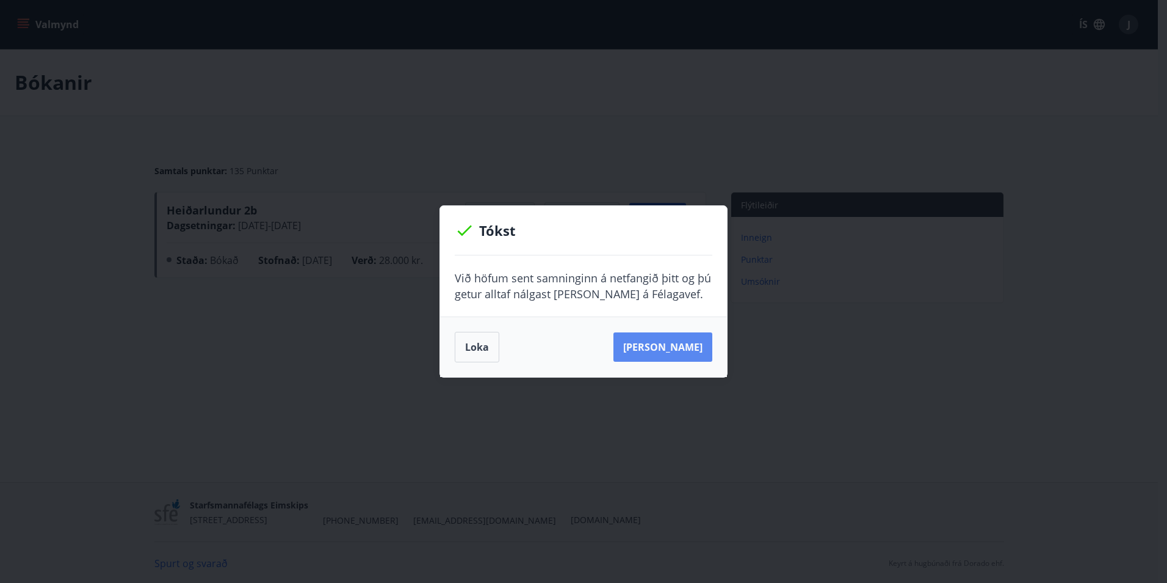
click at [675, 346] on button "[PERSON_NAME]" at bounding box center [663, 346] width 99 height 29
click at [672, 344] on button "[PERSON_NAME]" at bounding box center [663, 346] width 99 height 29
click at [482, 351] on button "Loka" at bounding box center [477, 347] width 45 height 31
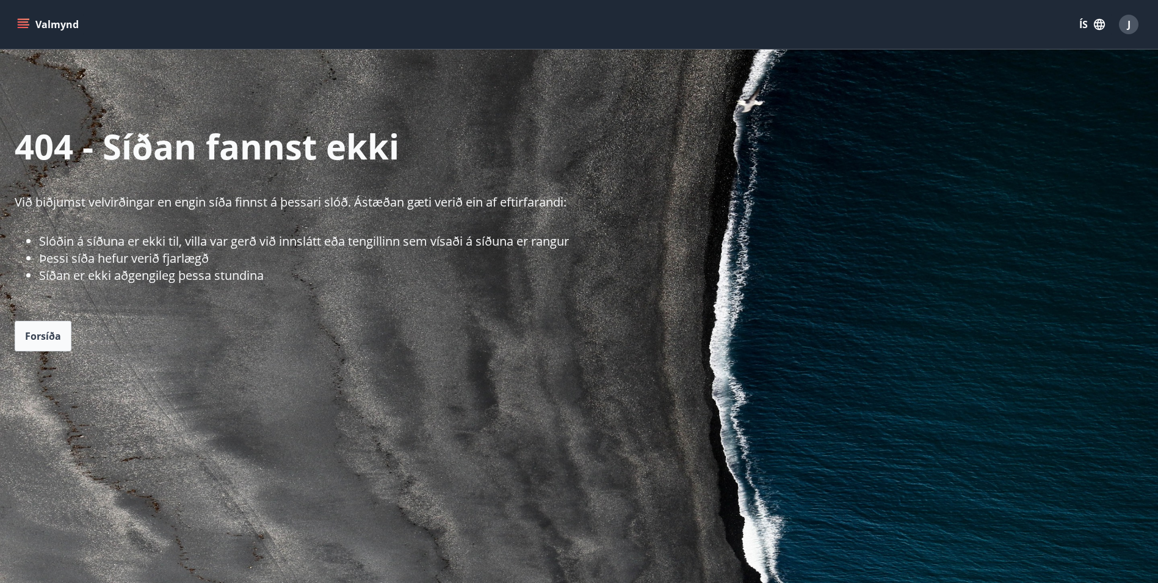
click at [21, 27] on icon "menu" at bounding box center [23, 27] width 11 height 1
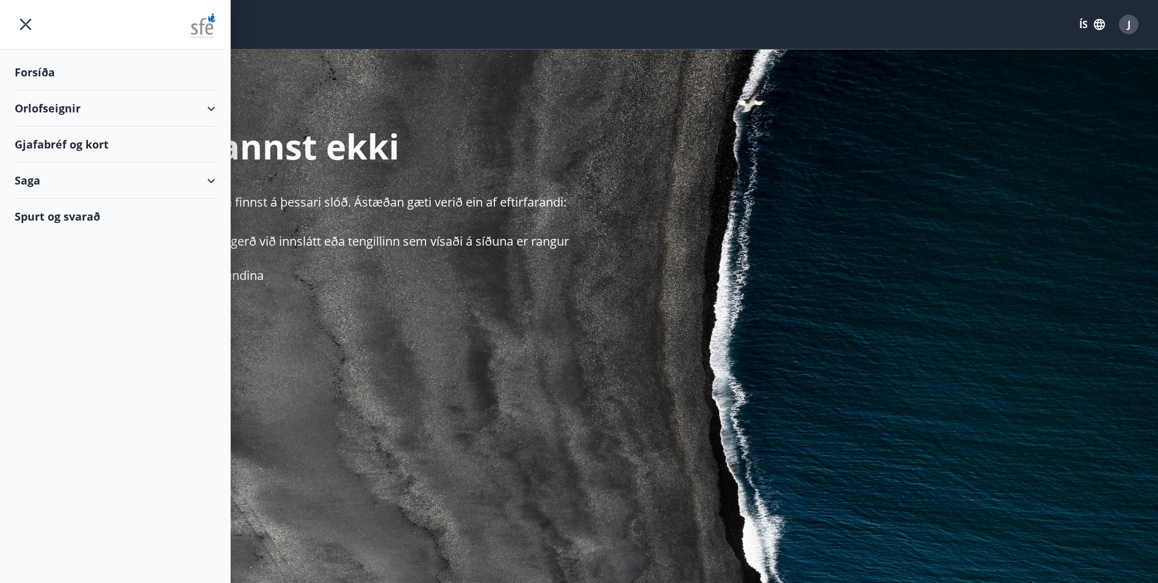
click at [53, 111] on div "Orlofseignir" at bounding box center [115, 108] width 201 height 36
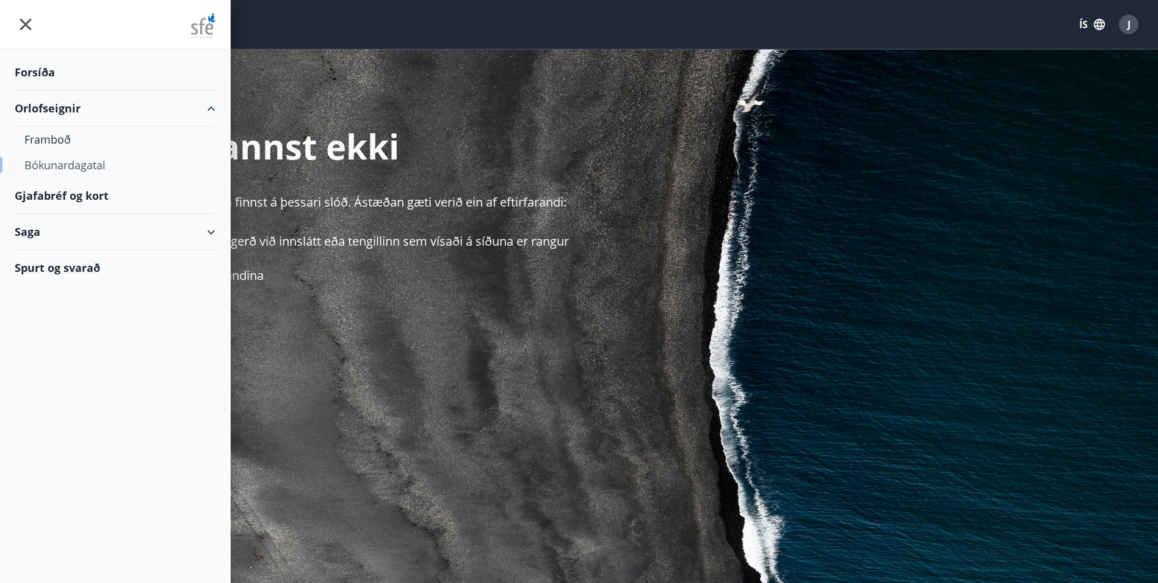
click at [64, 164] on div "Bókunardagatal" at bounding box center [114, 165] width 181 height 26
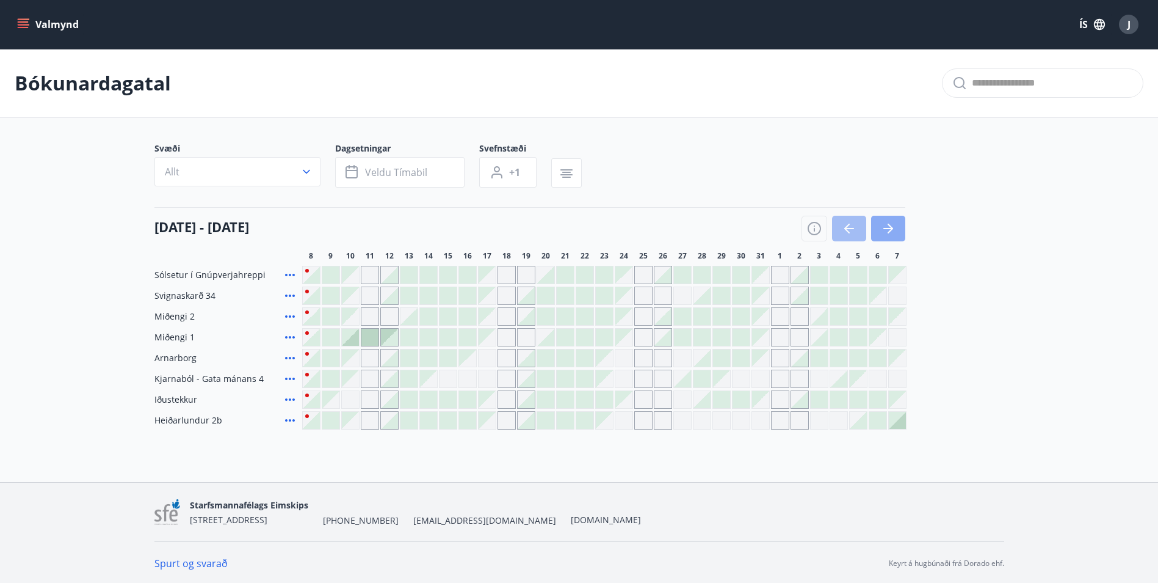
click at [891, 227] on icon "button" at bounding box center [890, 228] width 5 height 10
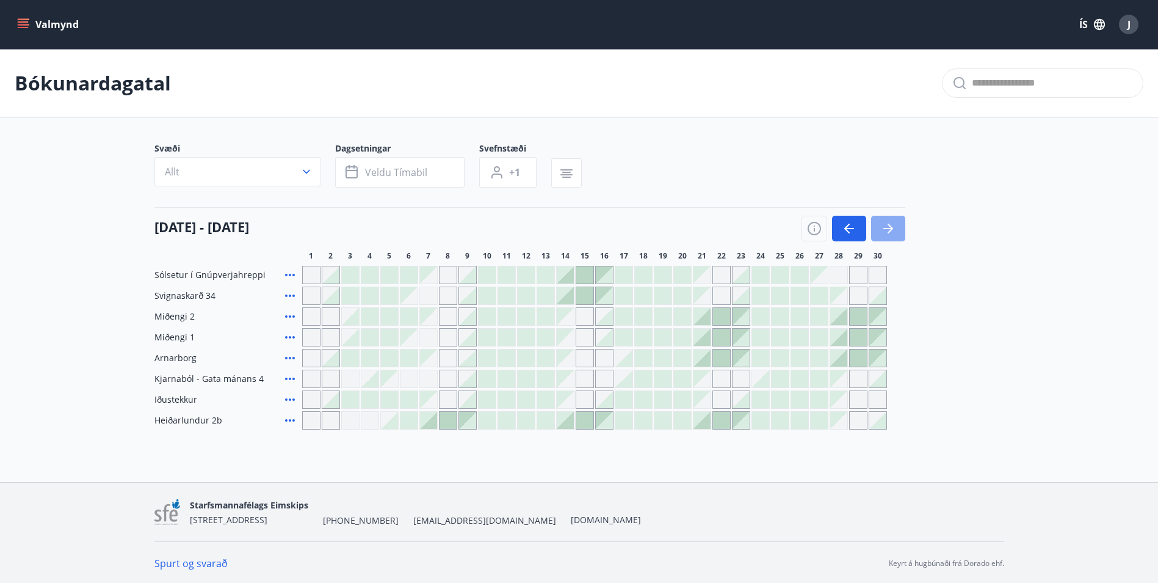
click at [891, 227] on icon "button" at bounding box center [890, 228] width 5 height 10
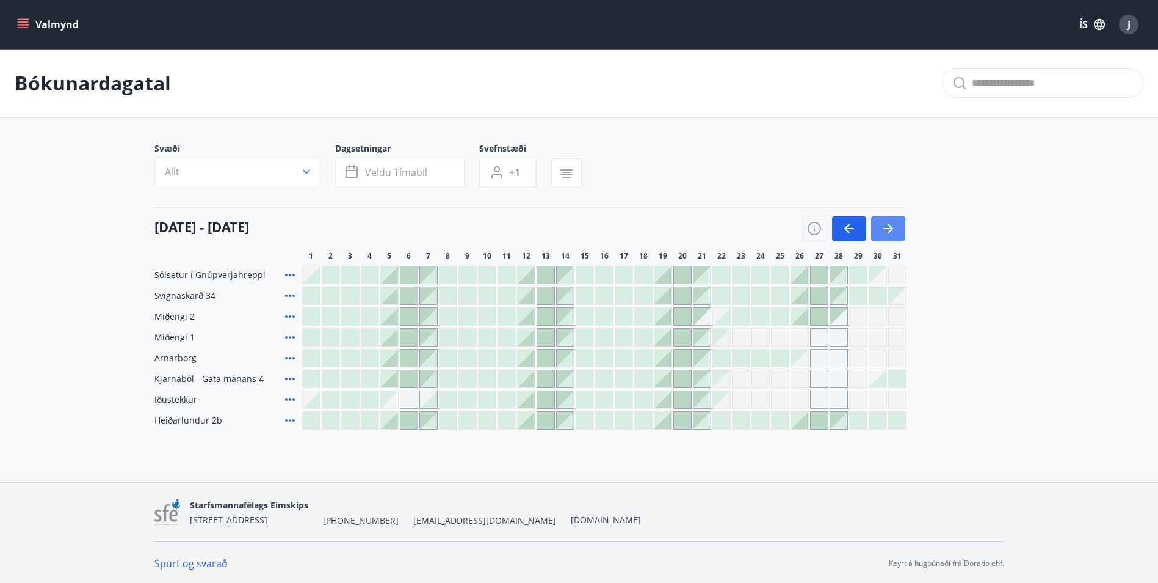
click at [891, 227] on icon "button" at bounding box center [890, 228] width 5 height 10
